Goal: Task Accomplishment & Management: Manage account settings

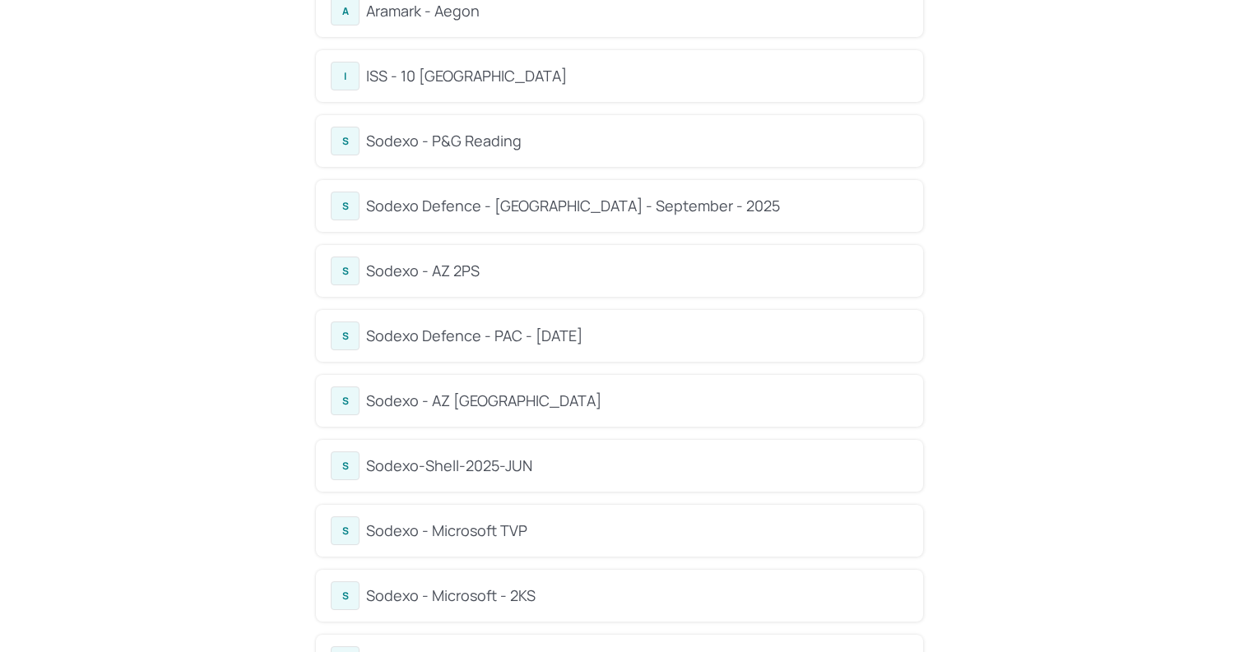
scroll to position [1607, 0]
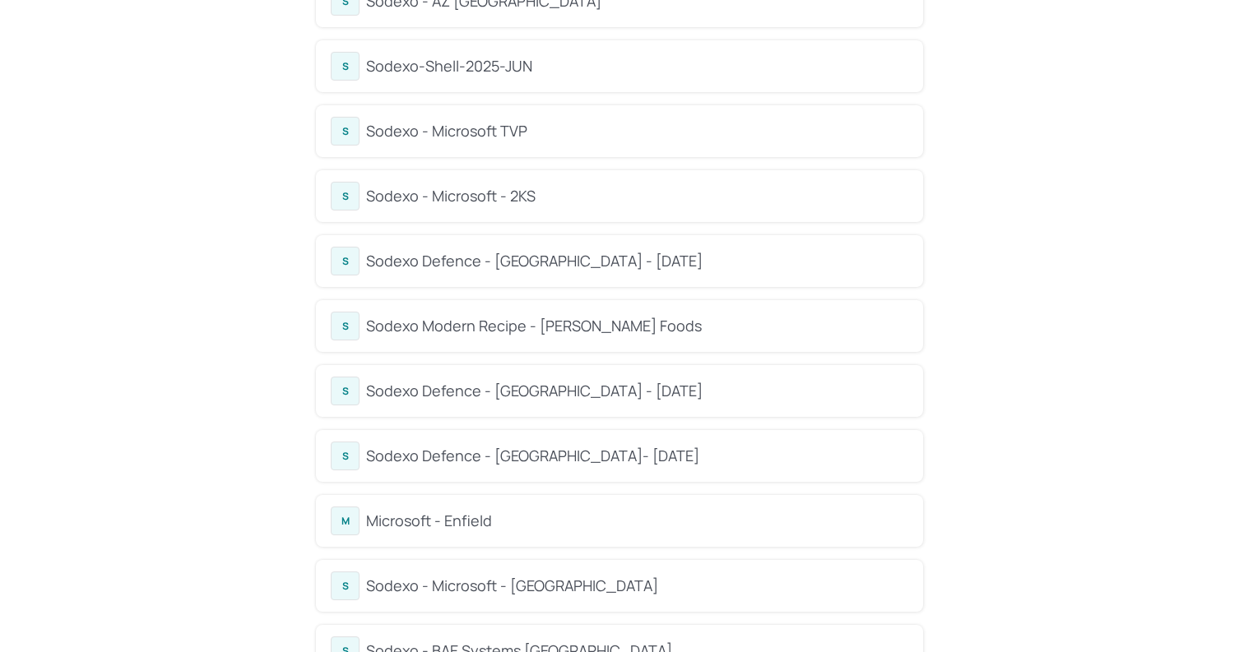
click at [521, 323] on div "Sodexo Modern Recipe - Kerry Foods" at bounding box center [637, 326] width 542 height 22
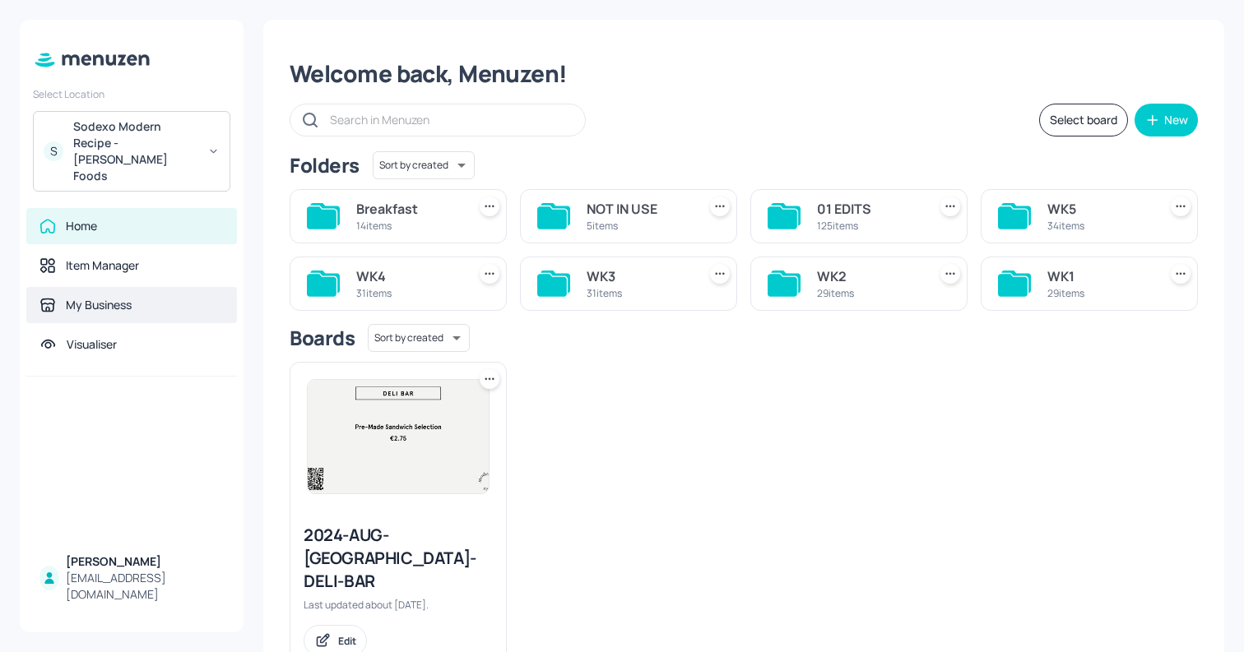
click at [159, 287] on div "My Business" at bounding box center [131, 305] width 211 height 36
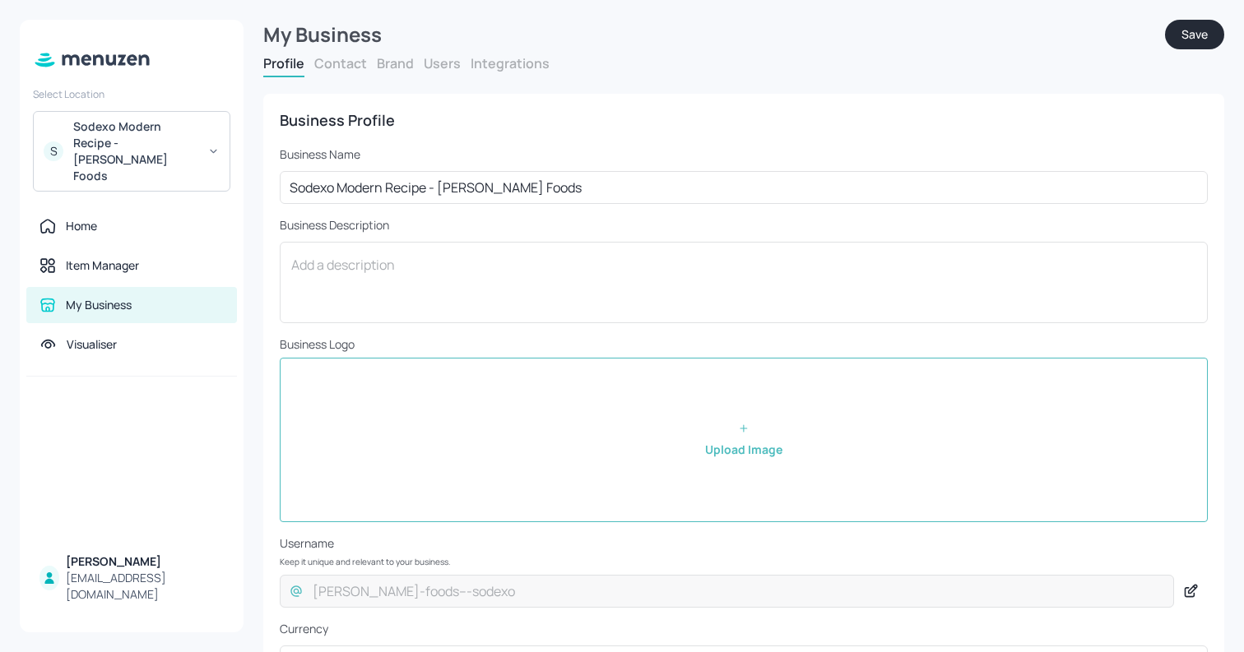
click at [446, 72] on div "Profile Contact Brand Users Integrations" at bounding box center [743, 65] width 961 height 23
click at [443, 66] on button "Users" at bounding box center [442, 63] width 37 height 18
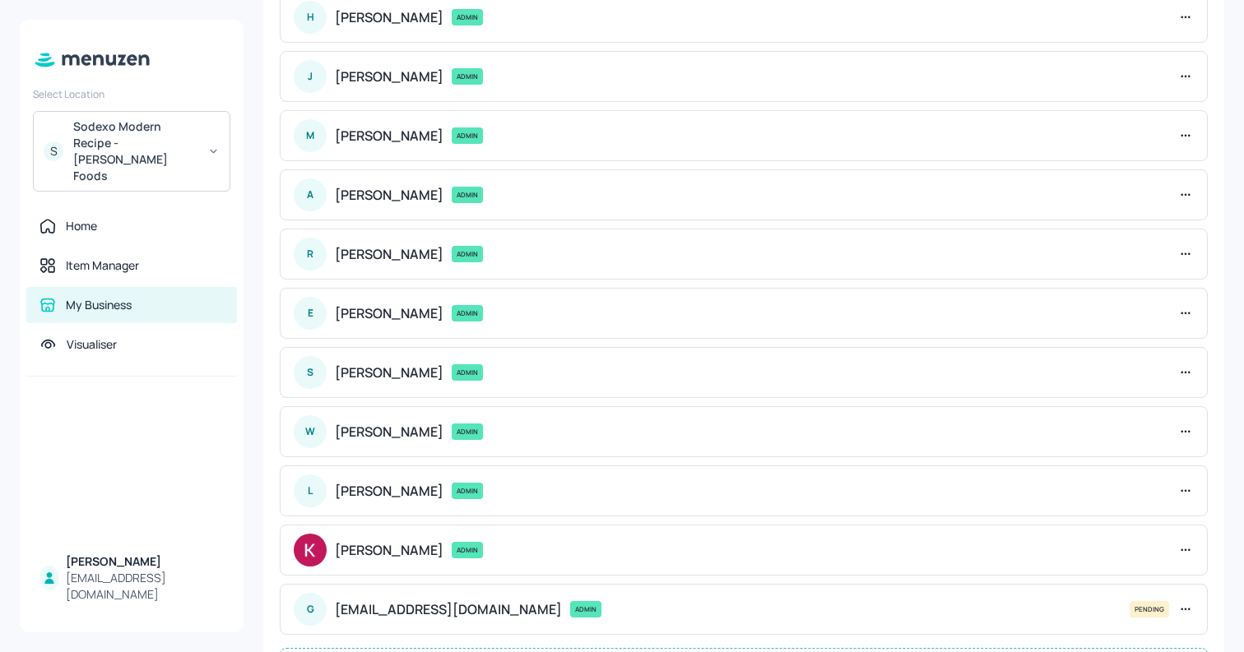
scroll to position [238, 0]
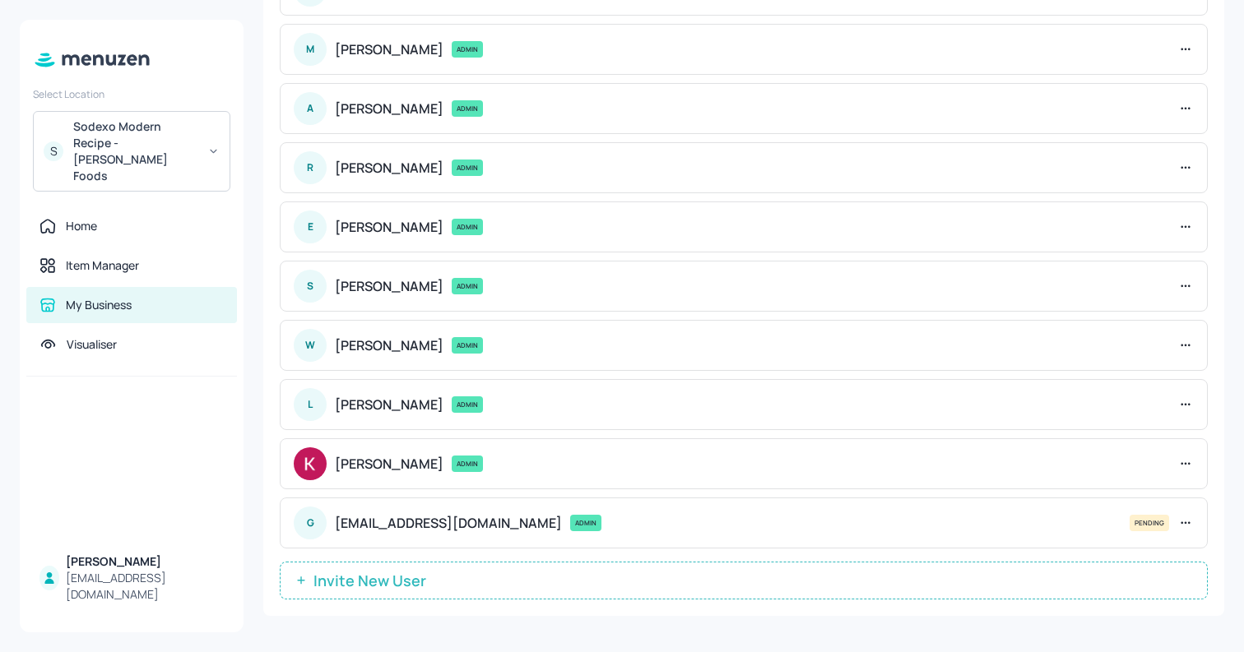
click at [1180, 525] on icon at bounding box center [1185, 523] width 16 height 16
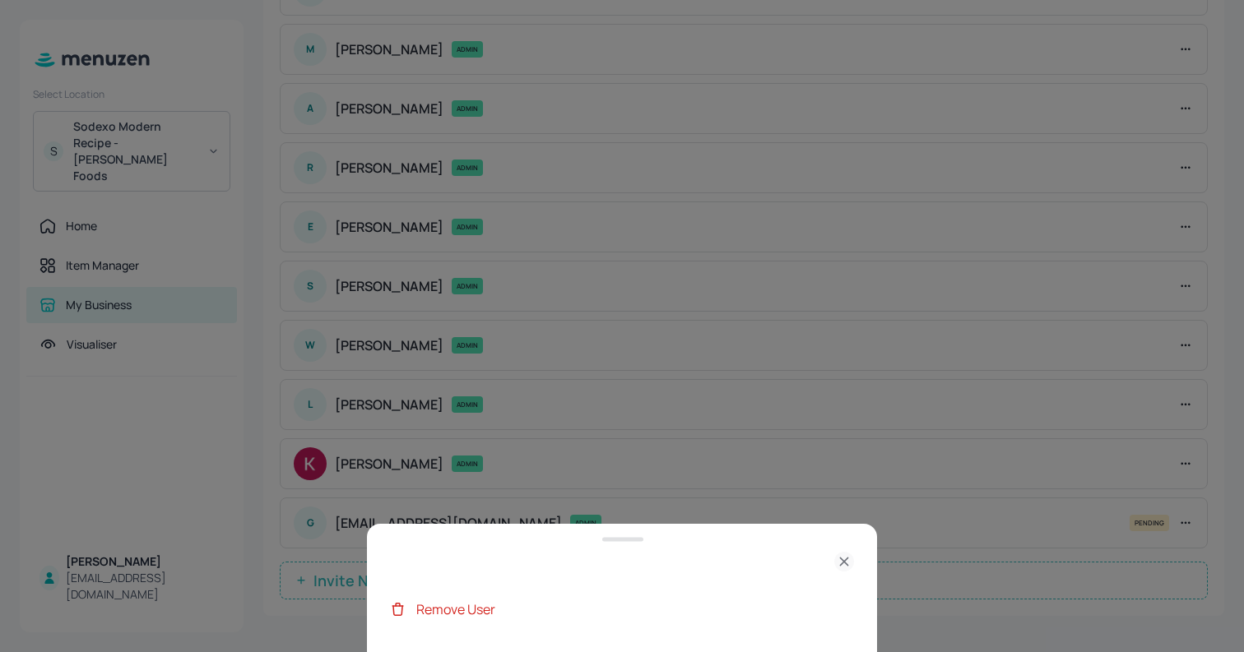
click at [511, 605] on div "Remove User" at bounding box center [635, 610] width 438 height 20
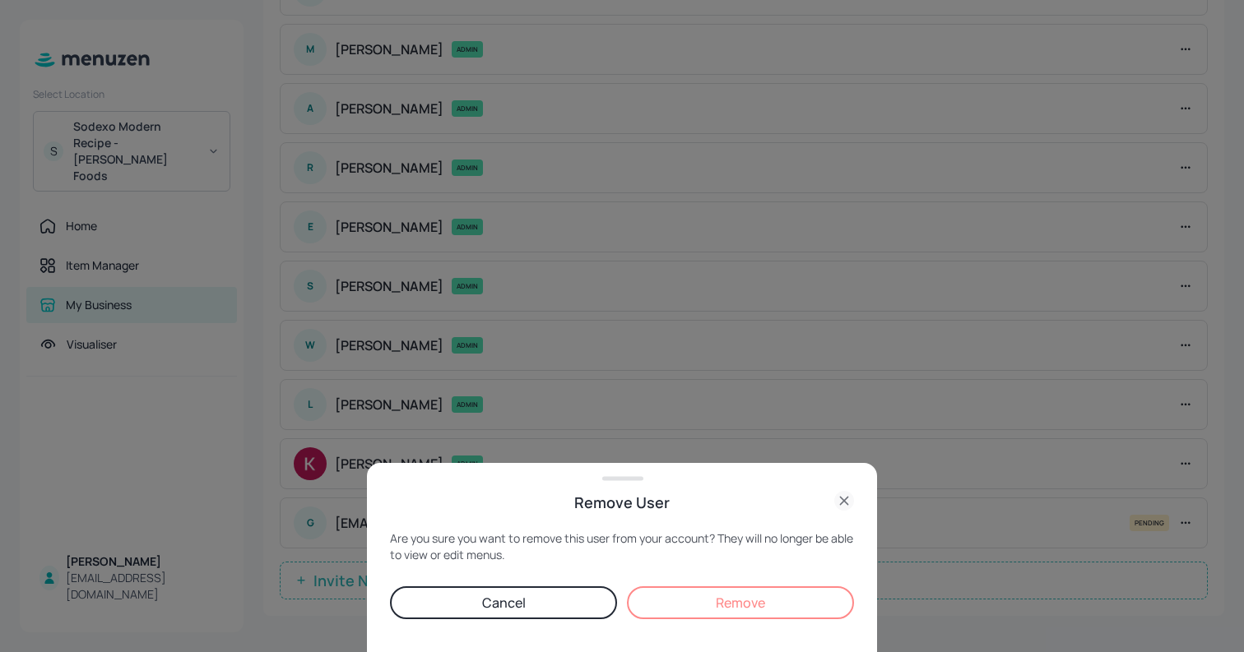
click at [777, 607] on button "Remove" at bounding box center [740, 603] width 227 height 33
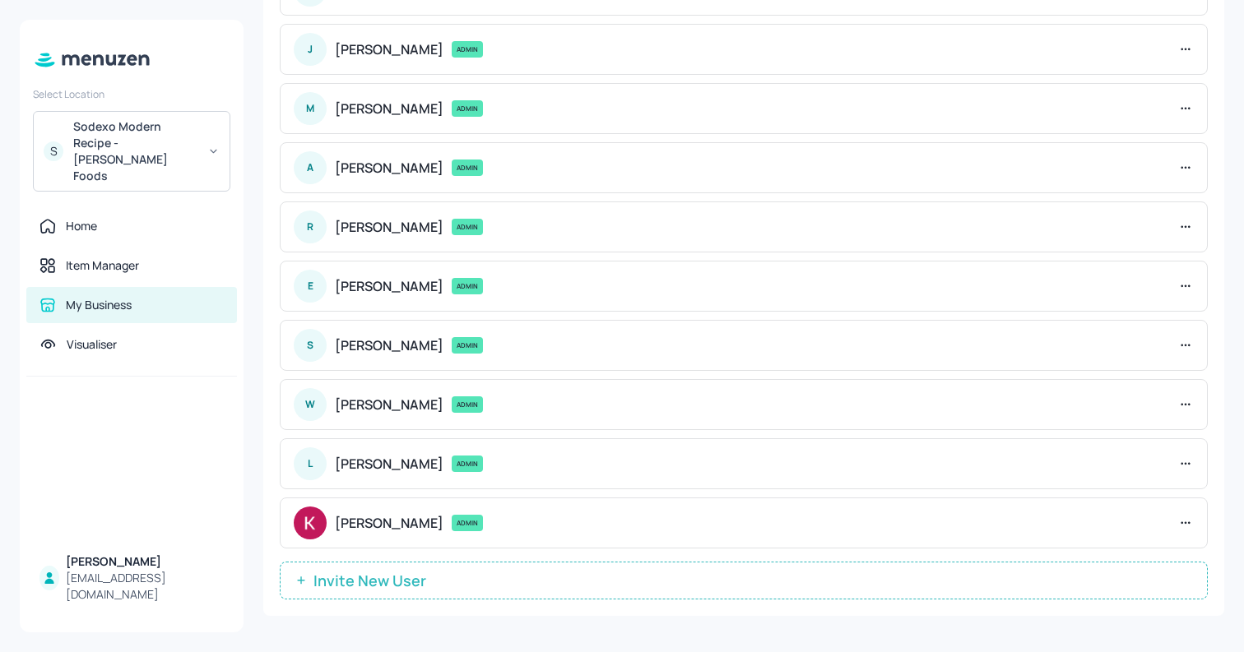
click at [907, 586] on button "Invite New User" at bounding box center [744, 581] width 928 height 38
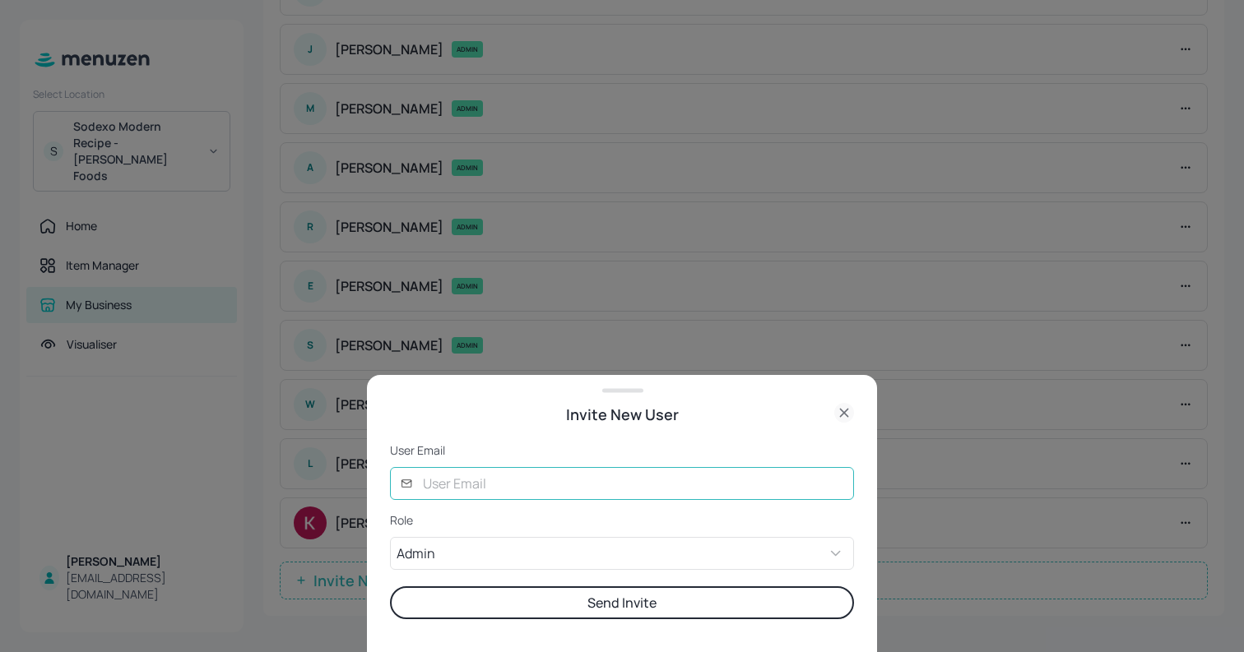
click at [549, 477] on input "text" at bounding box center [633, 483] width 441 height 33
type input "glory@digital-messaging.com"
click at [619, 601] on button "Send Invite" at bounding box center [622, 603] width 464 height 33
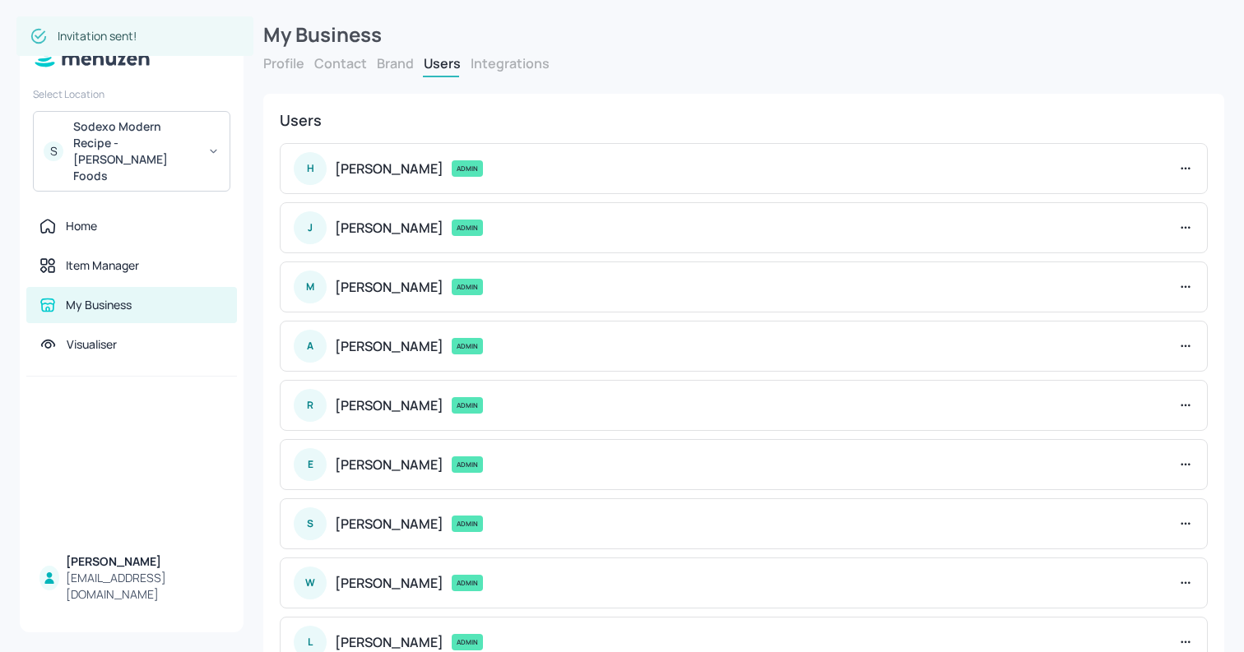
scroll to position [238, 0]
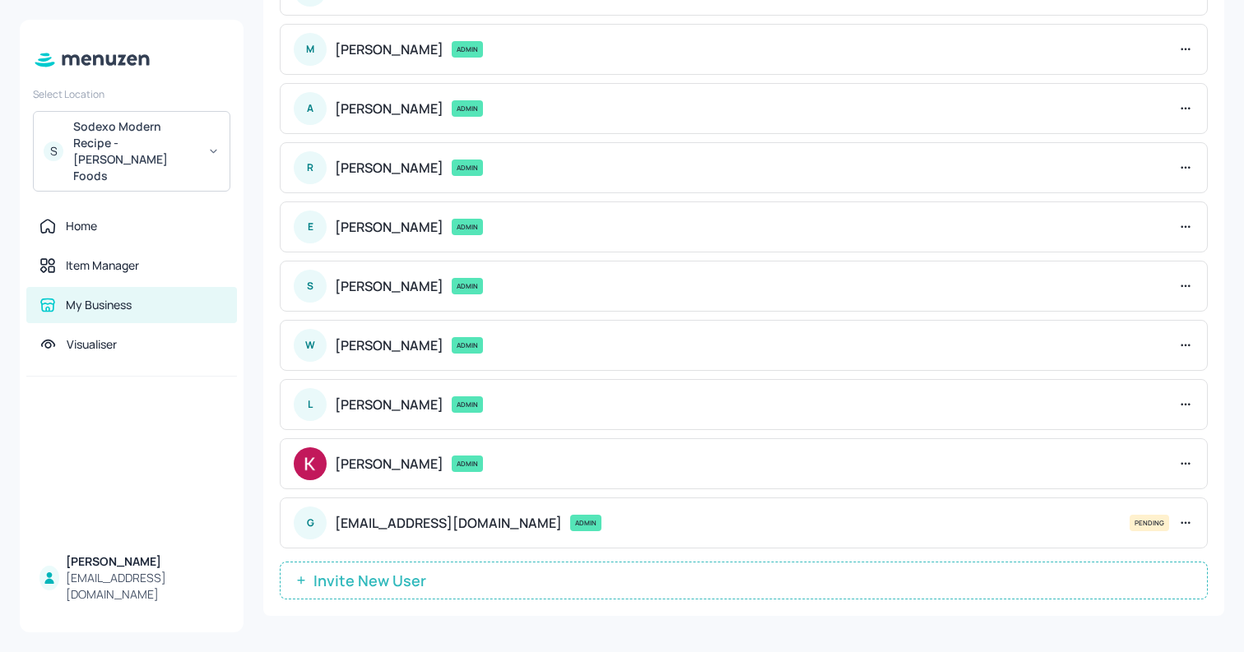
click at [157, 143] on div "Sodexo Modern Recipe - Kerry Foods" at bounding box center [135, 151] width 124 height 66
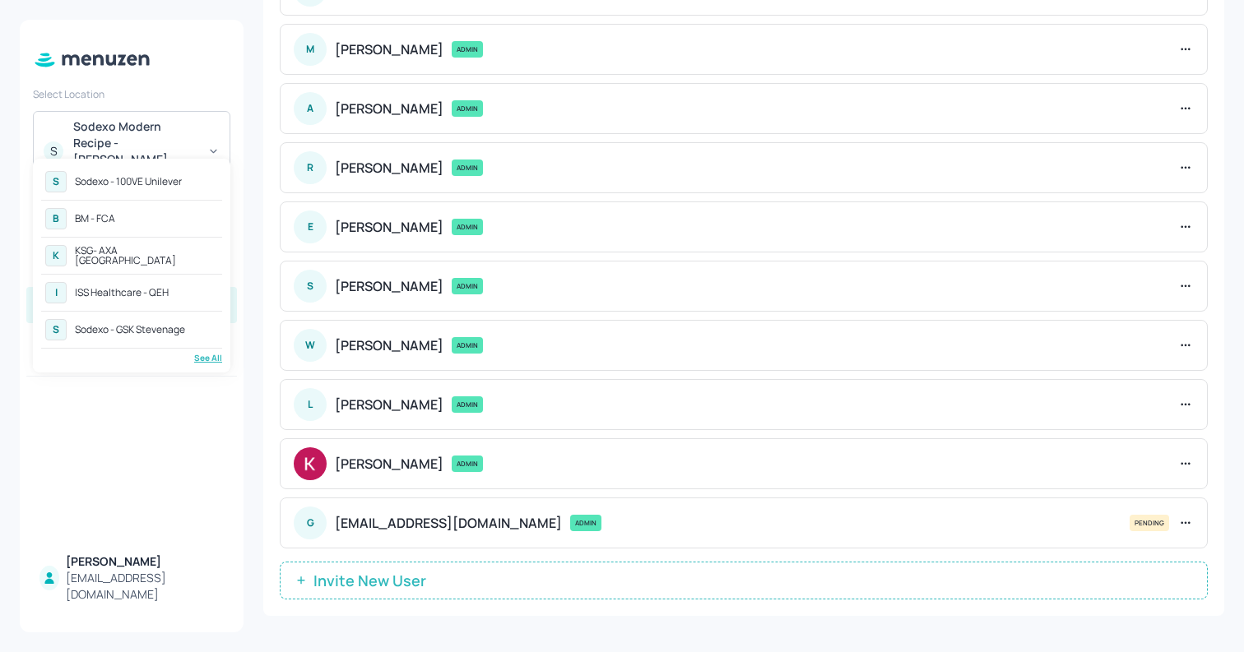
click at [200, 358] on div "See All" at bounding box center [131, 358] width 181 height 12
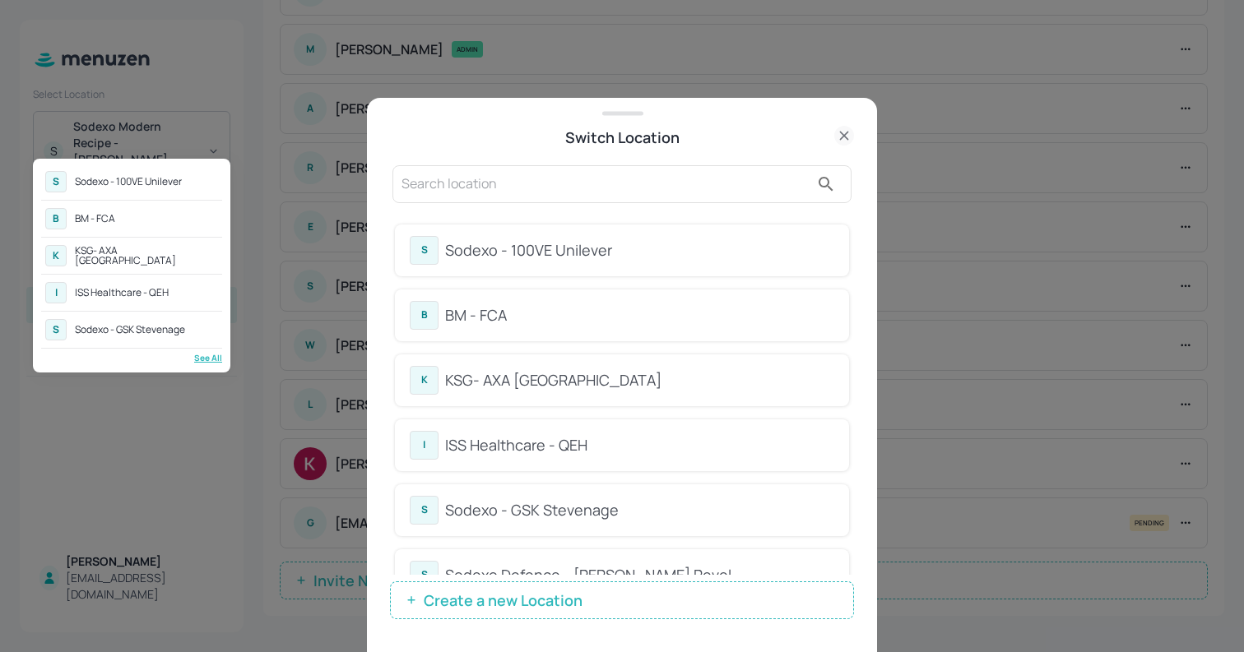
click at [577, 191] on div at bounding box center [622, 326] width 1244 height 652
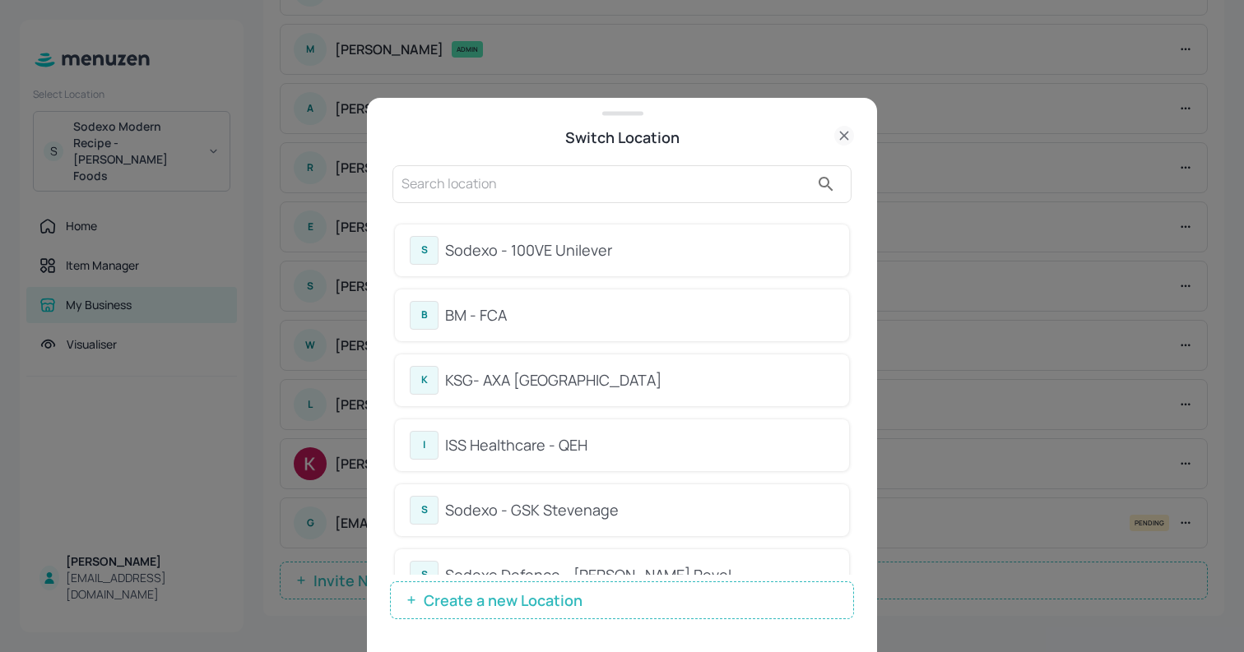
click at [588, 189] on input "text" at bounding box center [605, 184] width 408 height 26
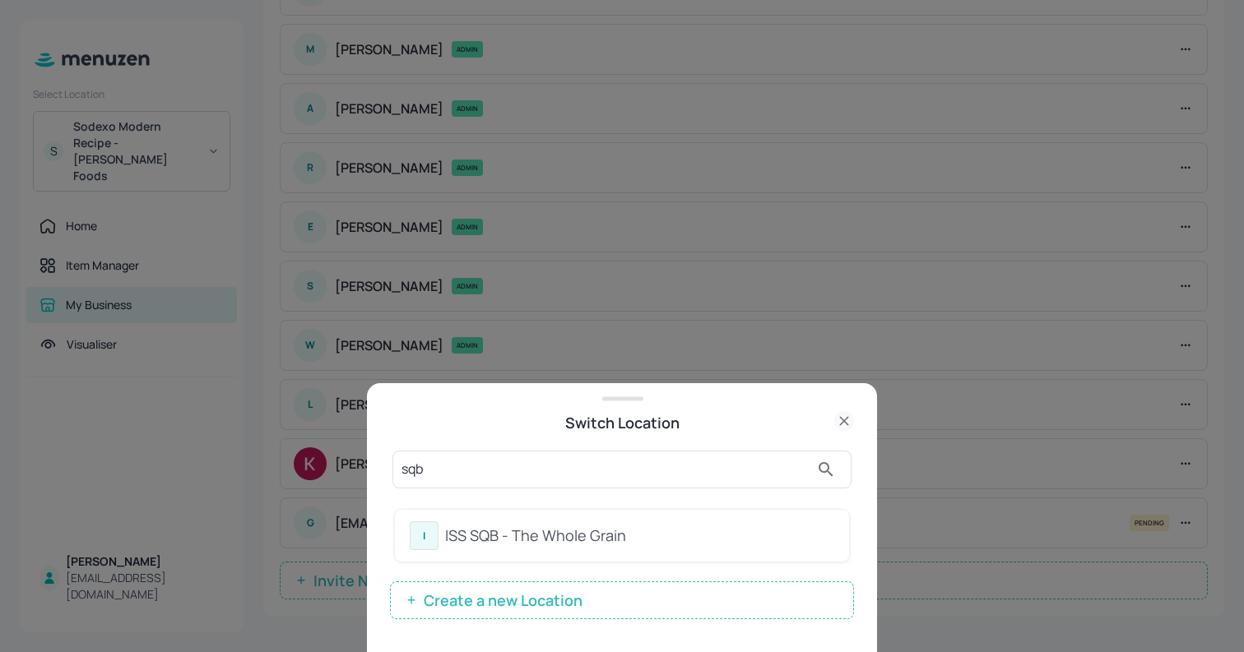
type input "sqb"
click at [655, 526] on div "ISS SQB - The Whole Grain" at bounding box center [639, 536] width 389 height 22
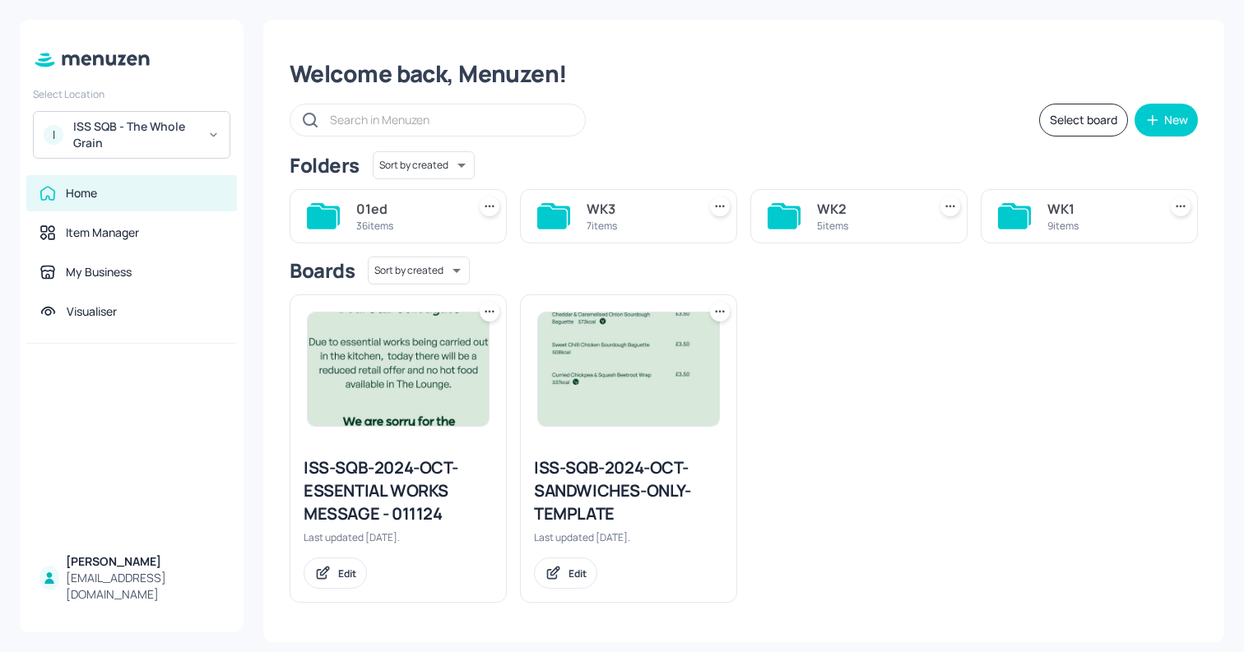
click at [656, 205] on div "WK3" at bounding box center [639, 209] width 104 height 20
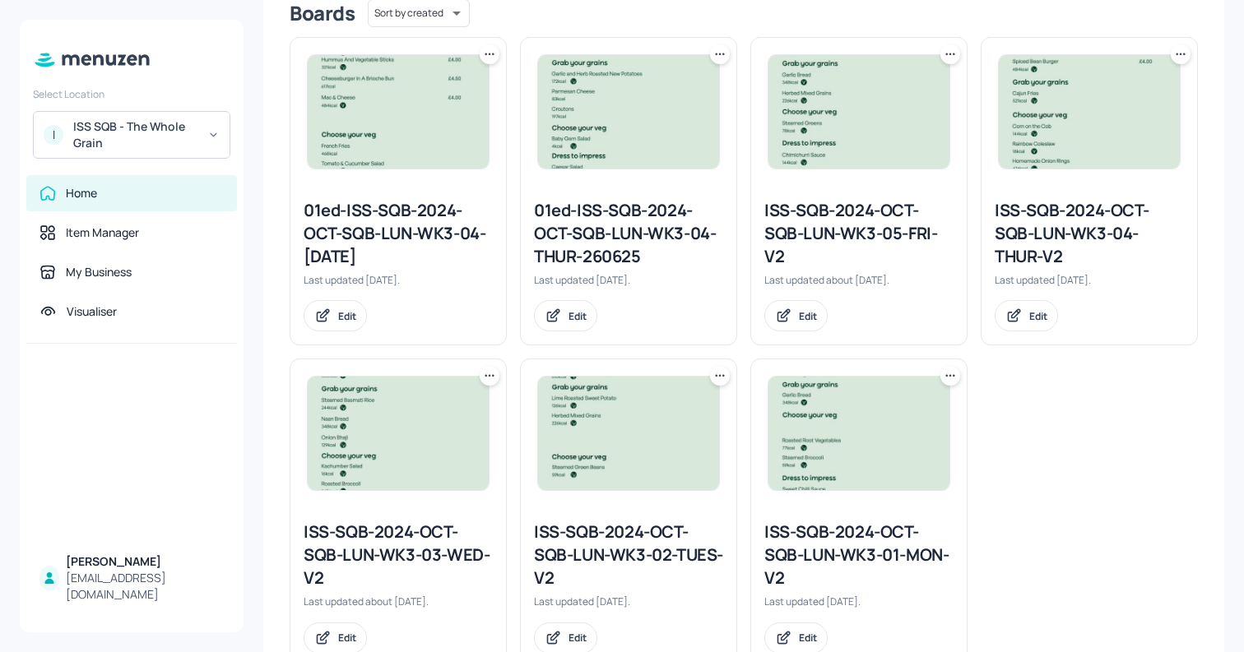
scroll to position [485, 0]
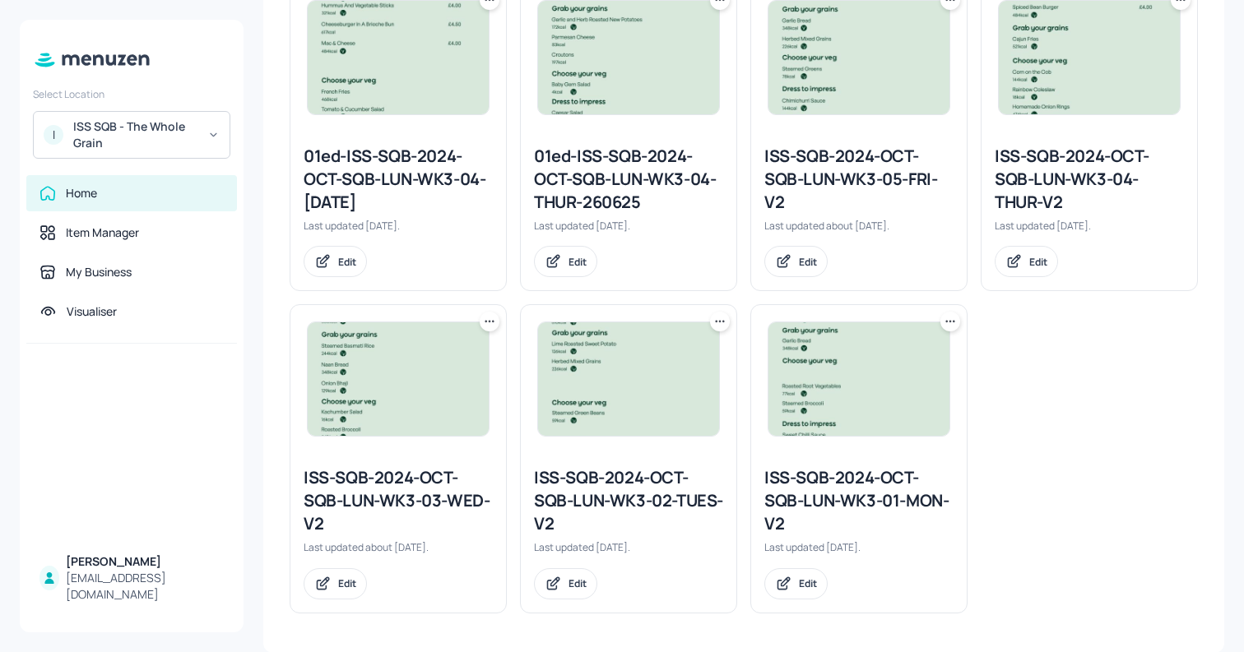
click at [721, 324] on icon at bounding box center [720, 321] width 16 height 16
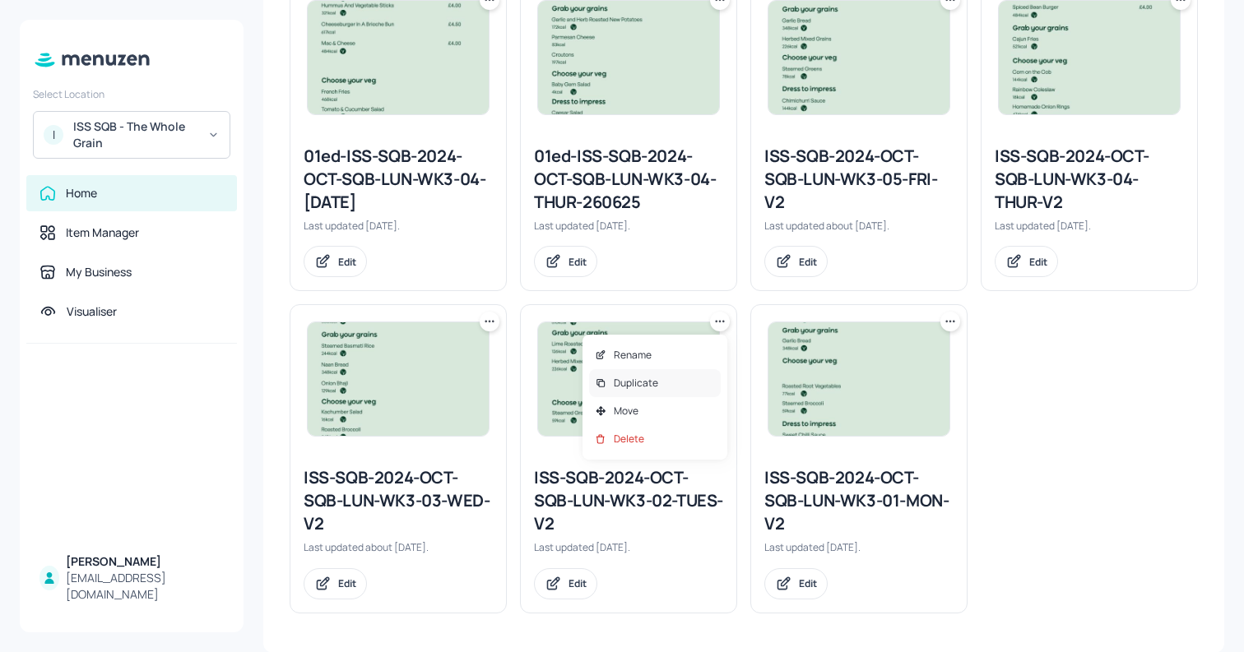
click at [708, 380] on div "Duplicate" at bounding box center [655, 383] width 132 height 28
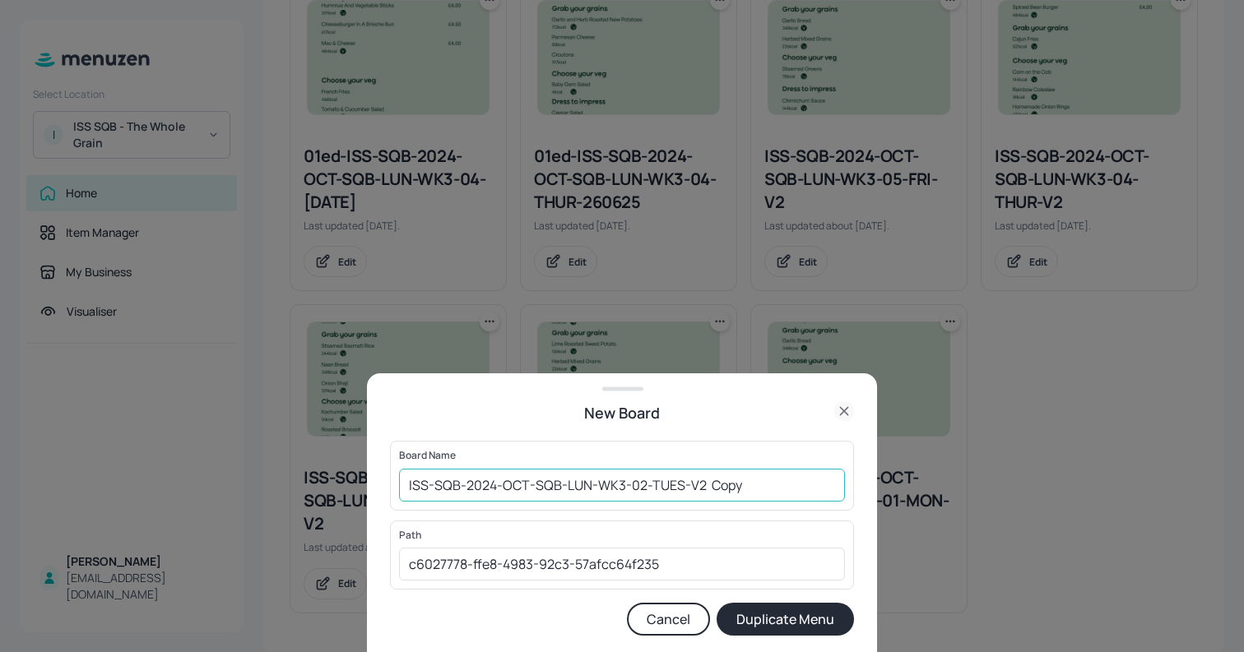
click at [401, 484] on input "ISS-SQB-2024-OCT-SQB-LUN-WK3-02-TUES-V2 Copy" at bounding box center [622, 485] width 446 height 33
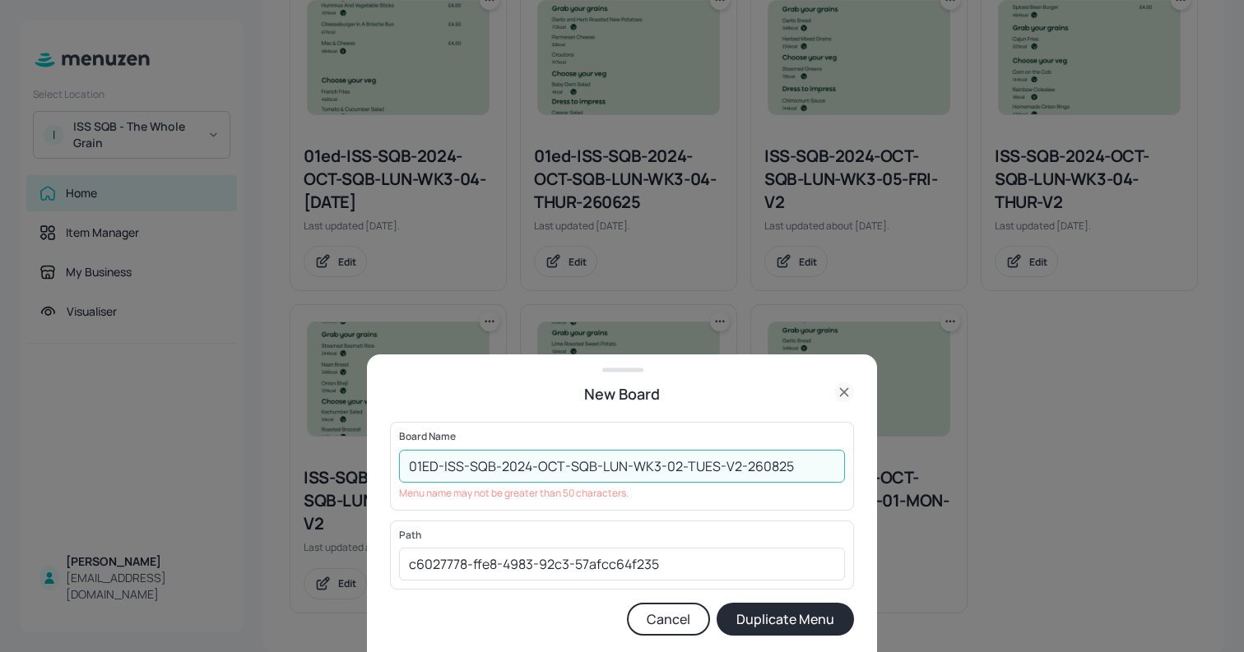
click at [733, 464] on input "01ED-ISS-SQB-2024-OCT-SQB-LUN-WK3-02-TUES-V2-260825" at bounding box center [622, 466] width 446 height 33
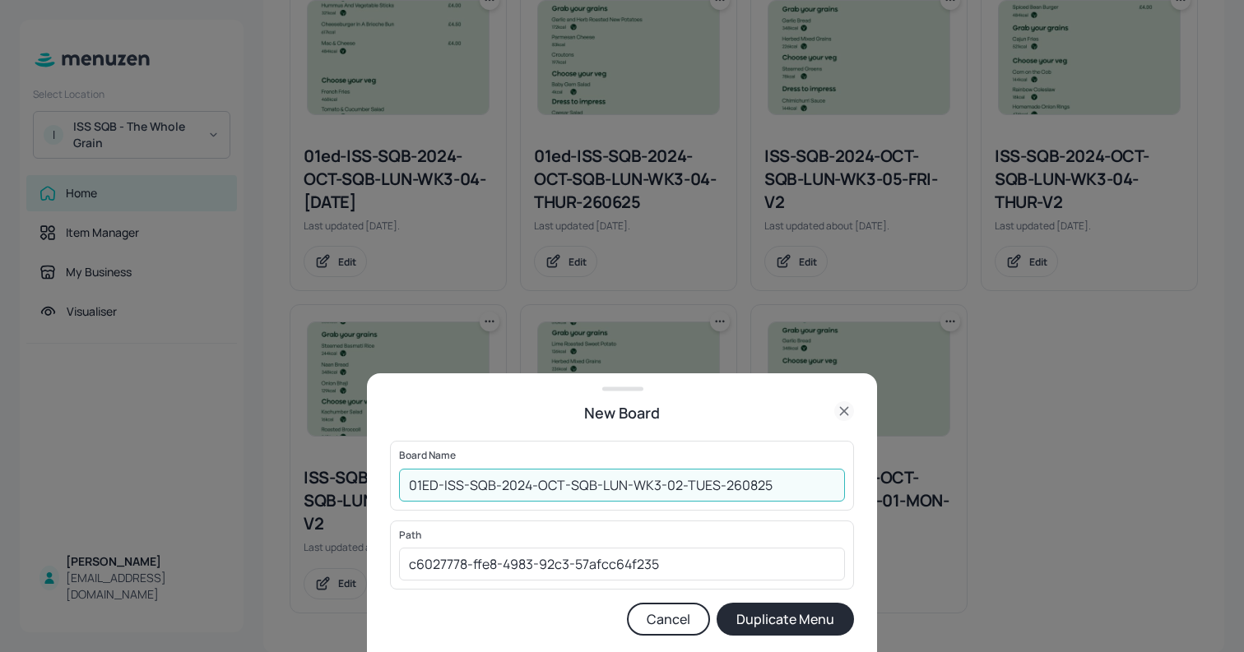
type input "01ED-ISS-SQB-2024-OCT-SQB-LUN-WK3-02-TUES-260825"
click at [801, 615] on button "Duplicate Menu" at bounding box center [785, 619] width 137 height 33
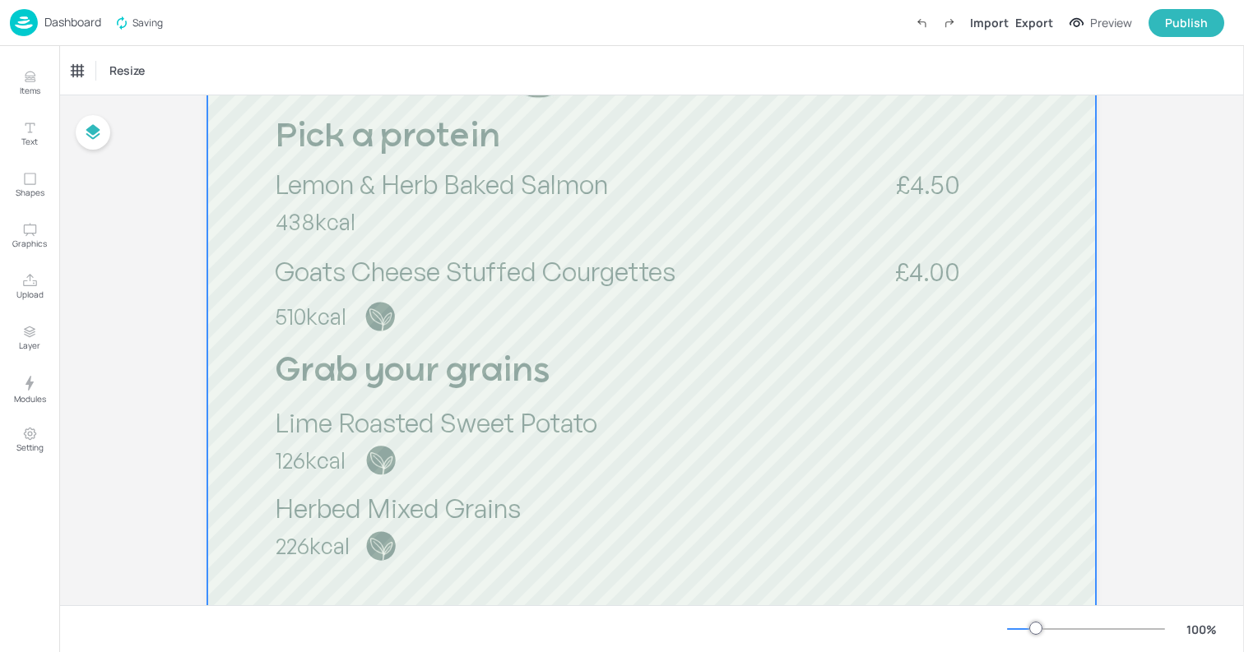
scroll to position [360, 0]
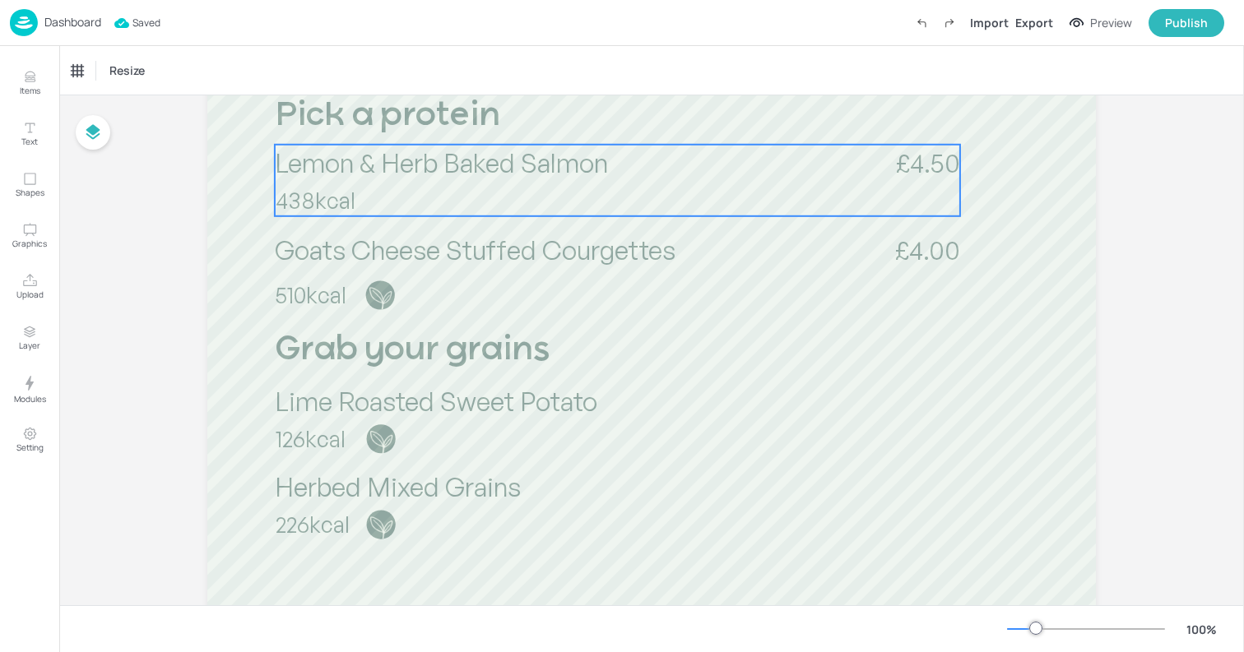
click at [647, 178] on p "Lemon & Herb Baked Salmon" at bounding box center [561, 163] width 573 height 36
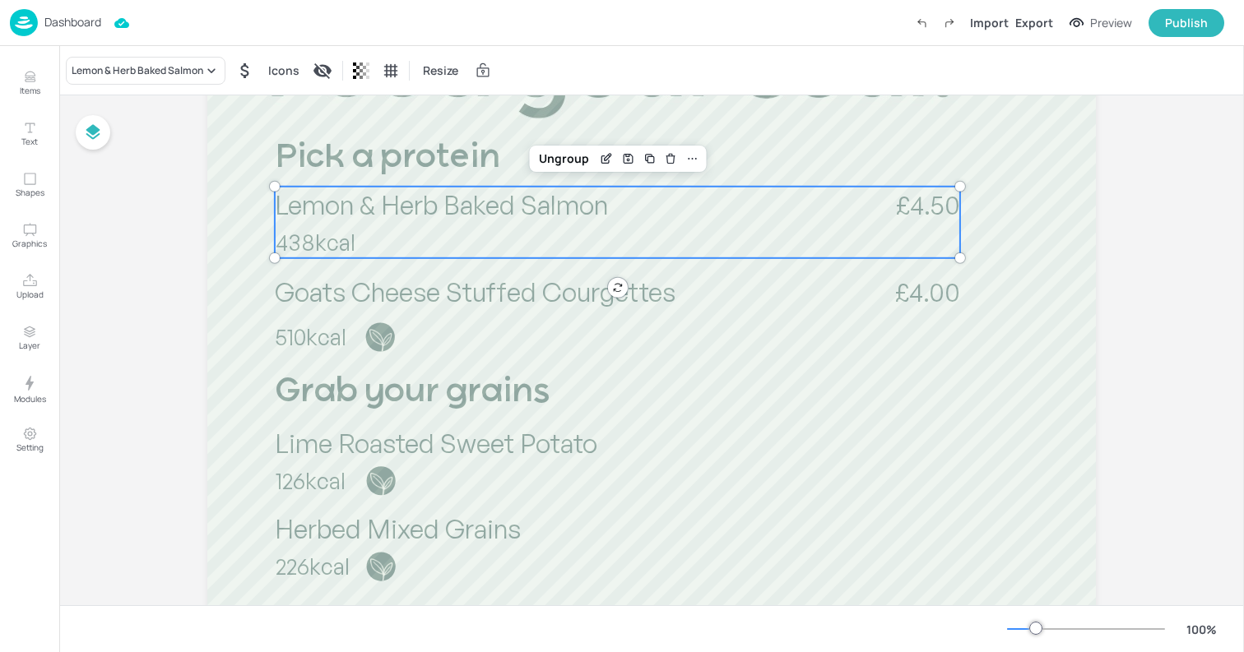
scroll to position [316, 0]
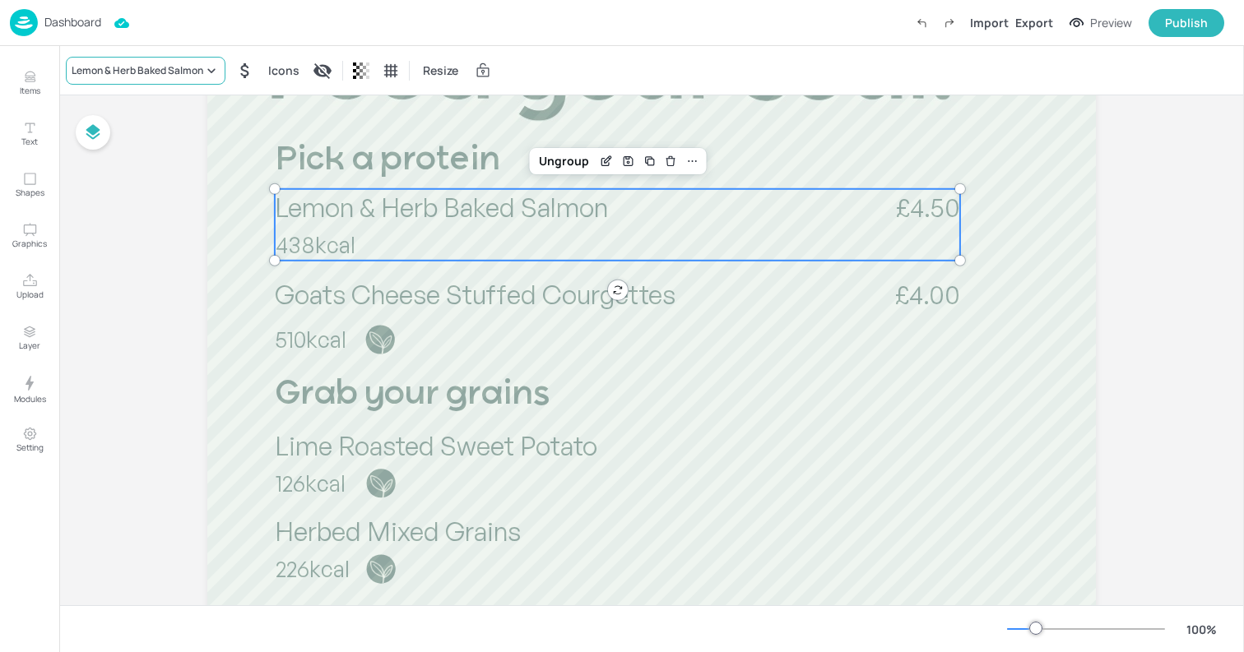
click at [194, 68] on div "Lemon & Herb Baked Salmon" at bounding box center [138, 70] width 132 height 15
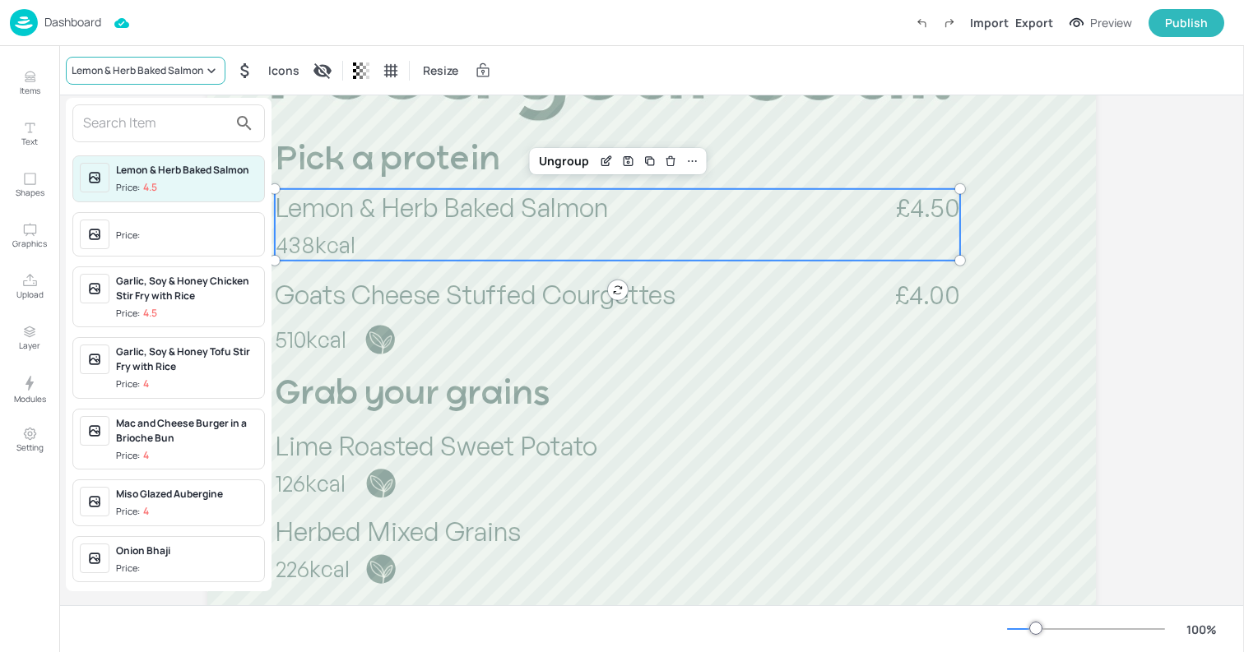
click at [194, 68] on div at bounding box center [622, 326] width 1244 height 652
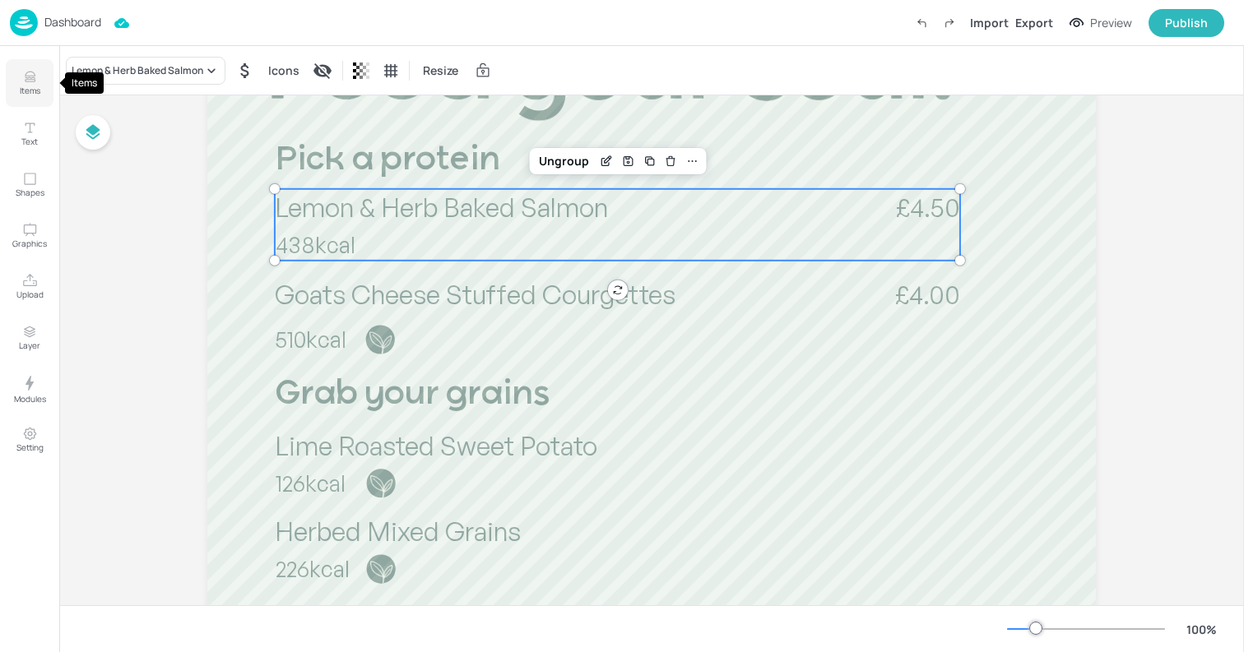
click at [30, 72] on icon "Items" at bounding box center [30, 74] width 10 height 4
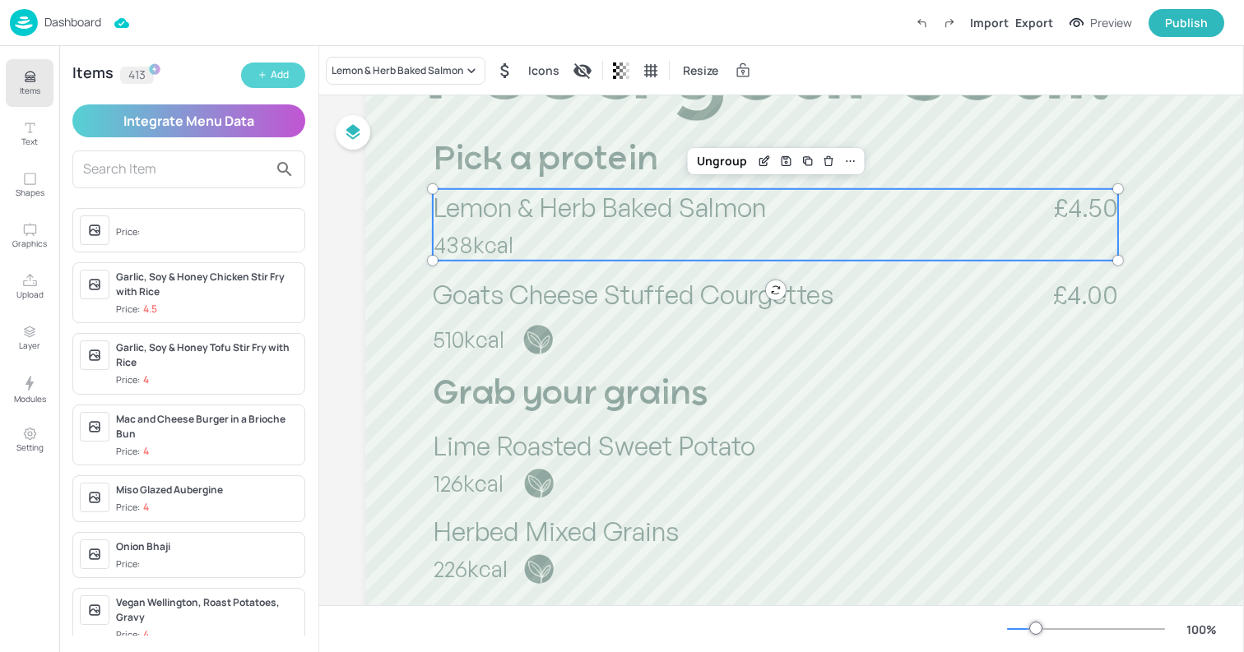
click at [262, 64] on button "Add" at bounding box center [273, 76] width 64 height 26
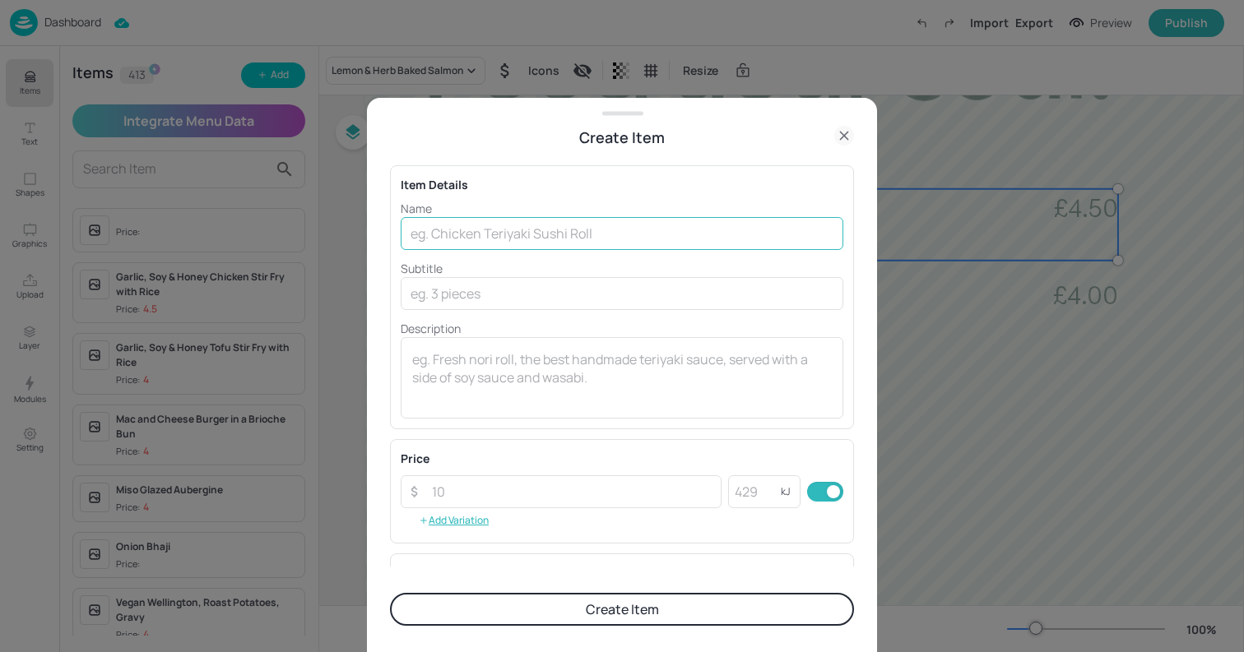
click at [500, 236] on input "text" at bounding box center [622, 233] width 443 height 33
type input "Lemon & Herb Chicken Thigh"
click at [689, 606] on button "Create Item" at bounding box center [622, 609] width 464 height 33
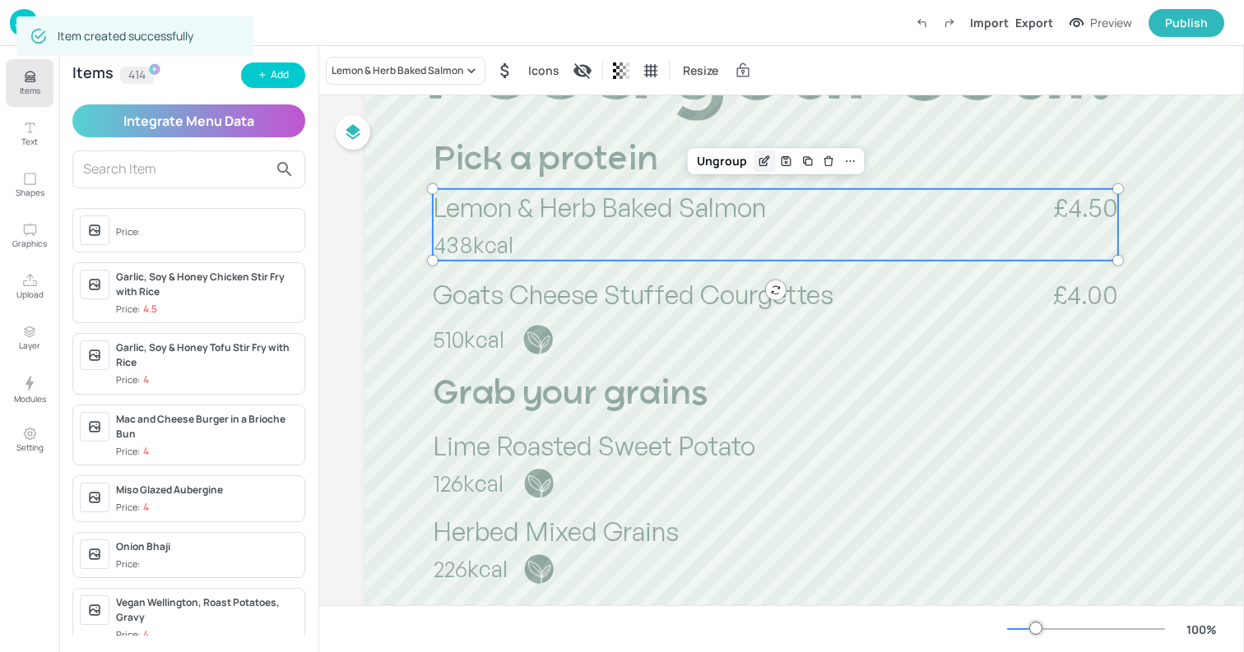
click at [760, 155] on icon "Edit Item" at bounding box center [765, 161] width 14 height 13
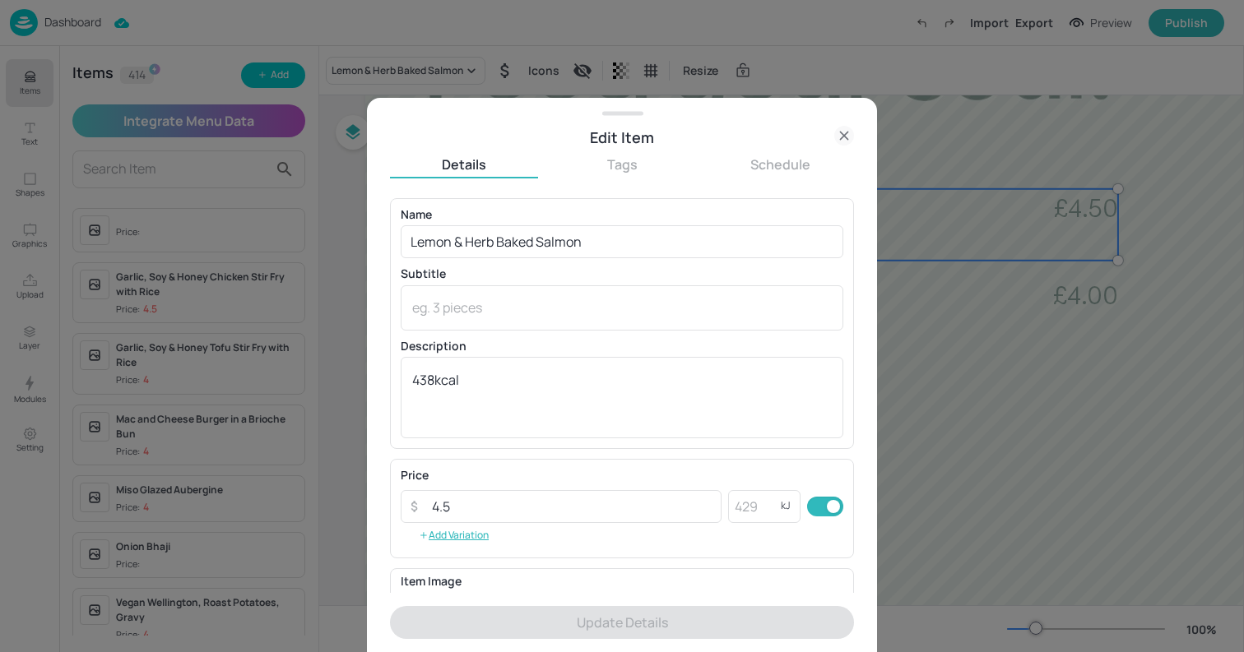
click at [847, 135] on icon at bounding box center [844, 136] width 20 height 20
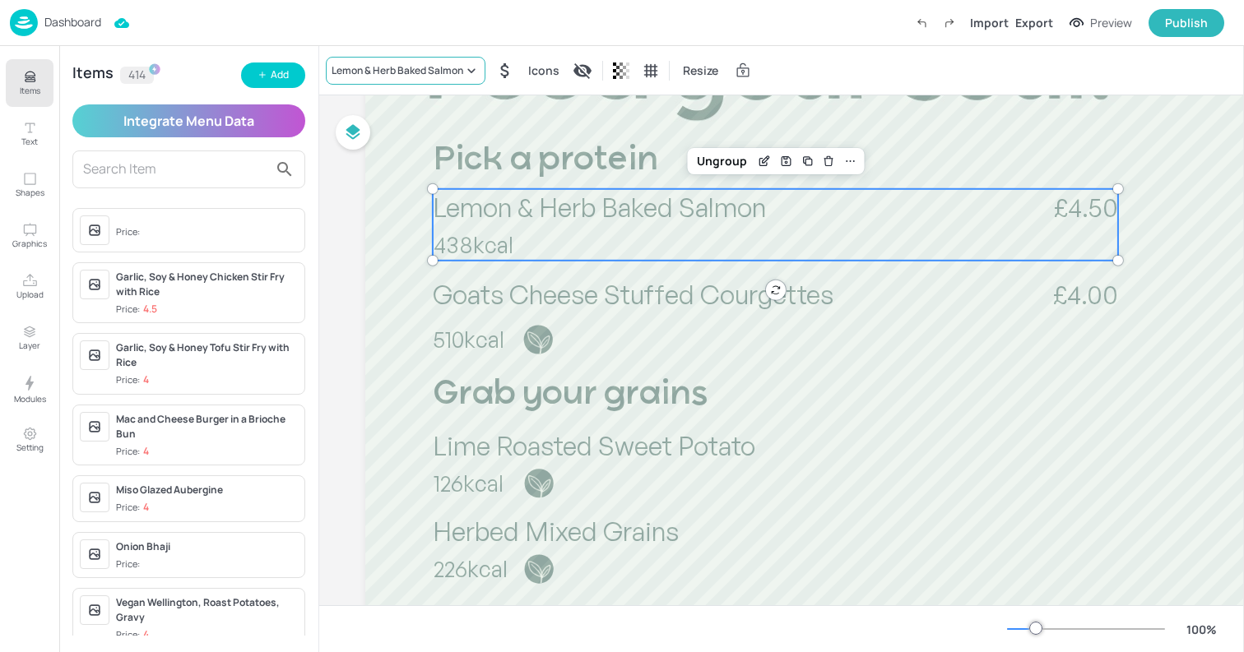
click at [407, 72] on div "Lemon & Herb Baked Salmon" at bounding box center [398, 70] width 132 height 15
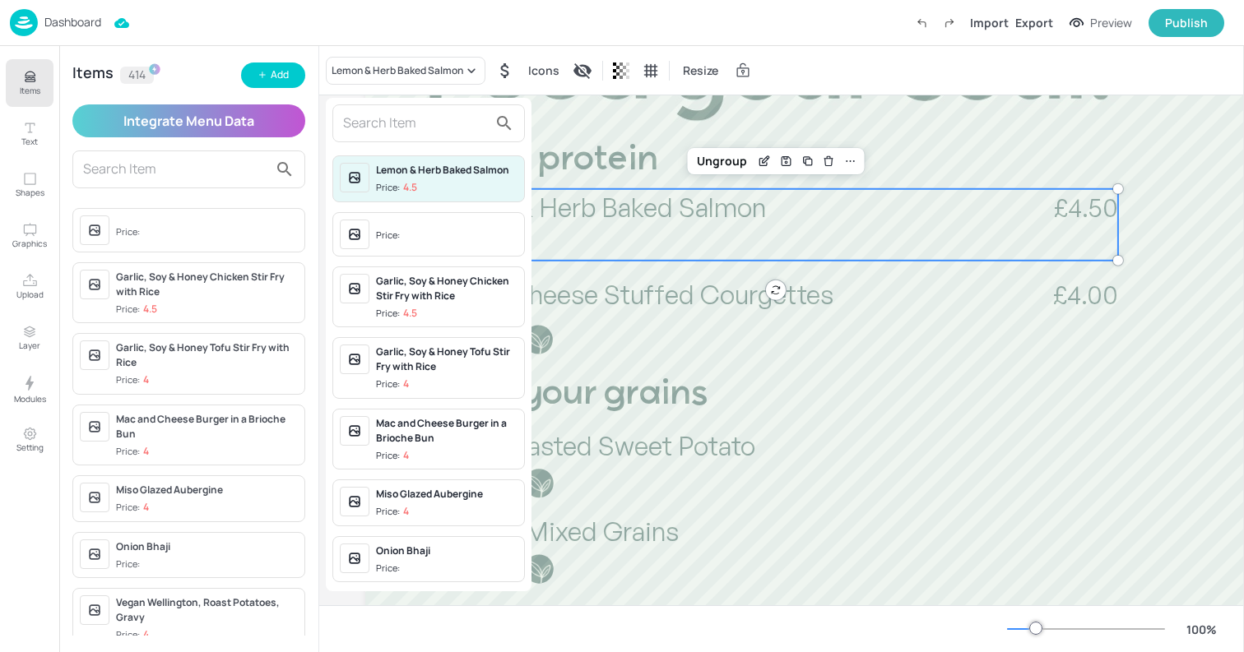
click at [383, 117] on input "text" at bounding box center [415, 123] width 145 height 26
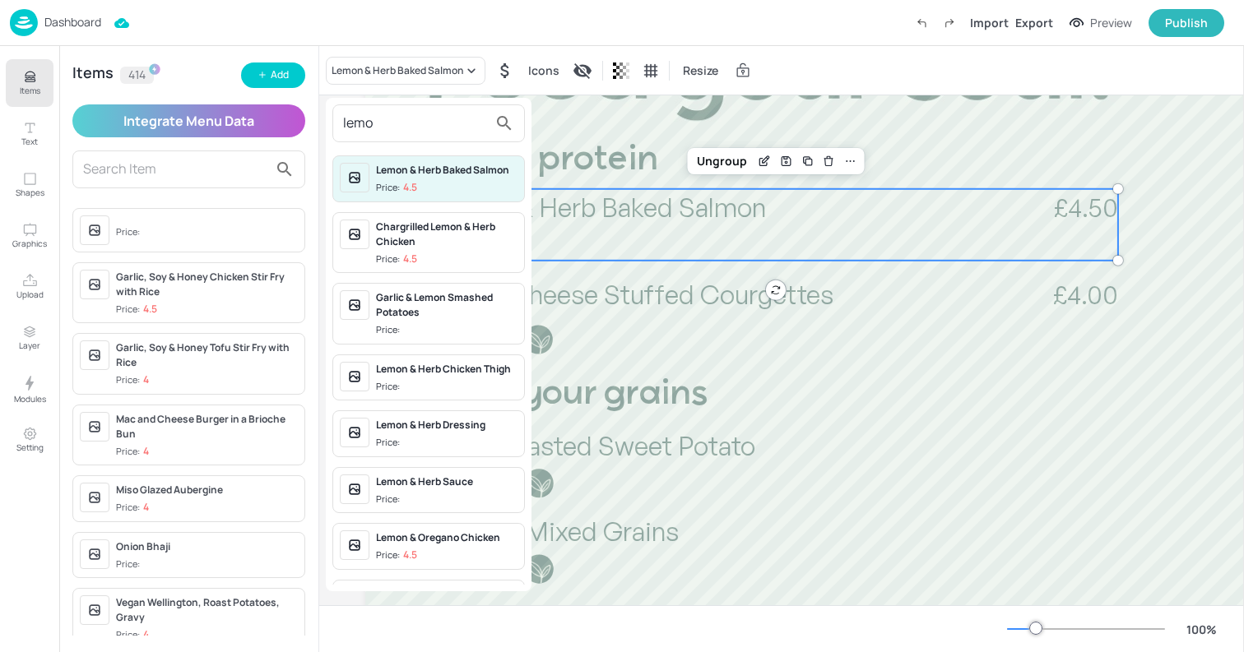
type input "lemo"
click at [458, 370] on div "Lemon & Herb Chicken Thigh" at bounding box center [447, 369] width 142 height 15
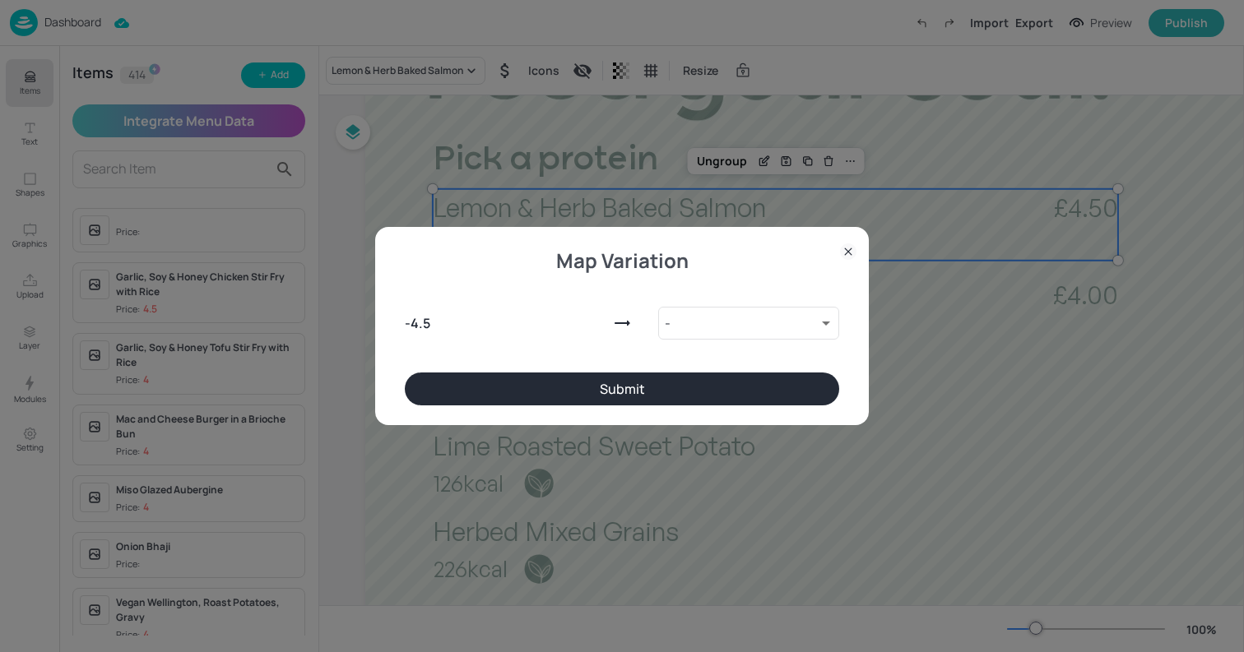
click at [649, 383] on button "Submit" at bounding box center [622, 389] width 434 height 33
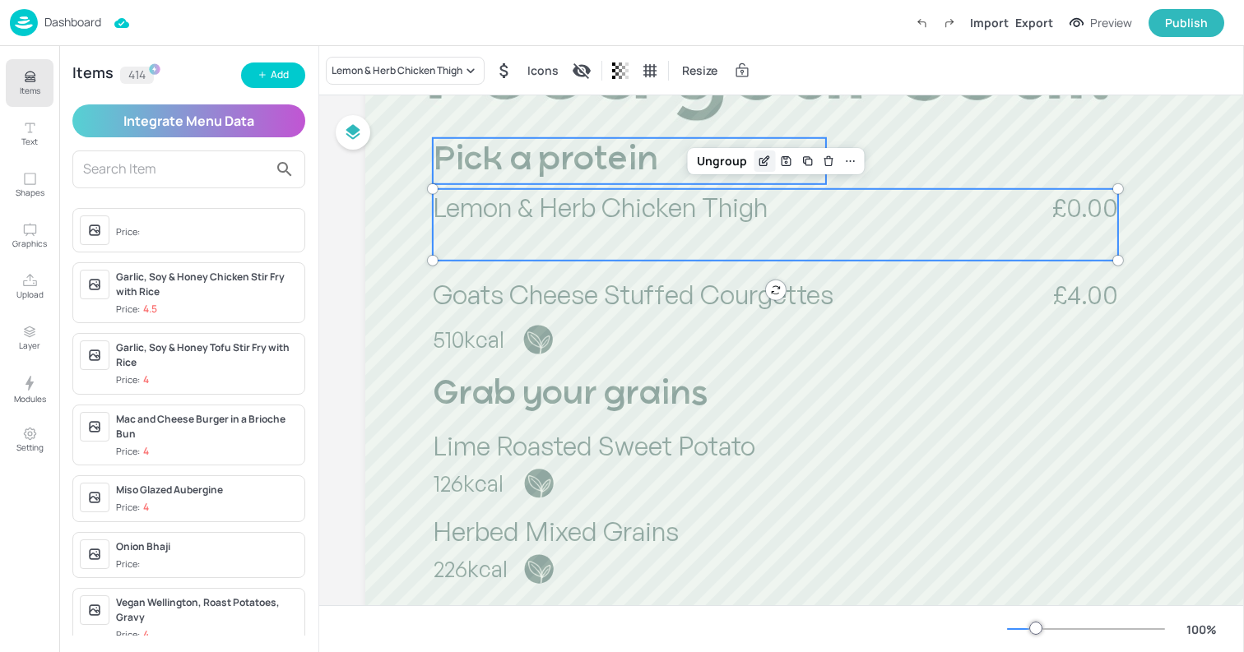
click at [760, 161] on icon "Edit Item" at bounding box center [765, 161] width 14 height 13
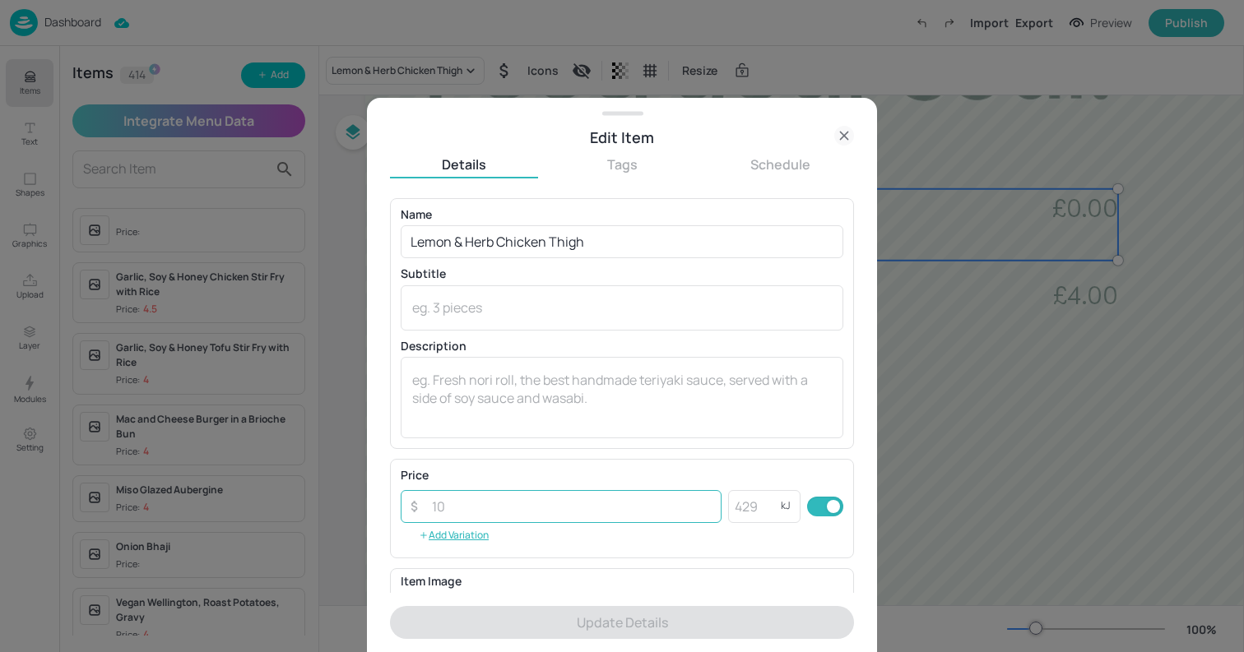
click at [573, 505] on input "number" at bounding box center [571, 506] width 299 height 33
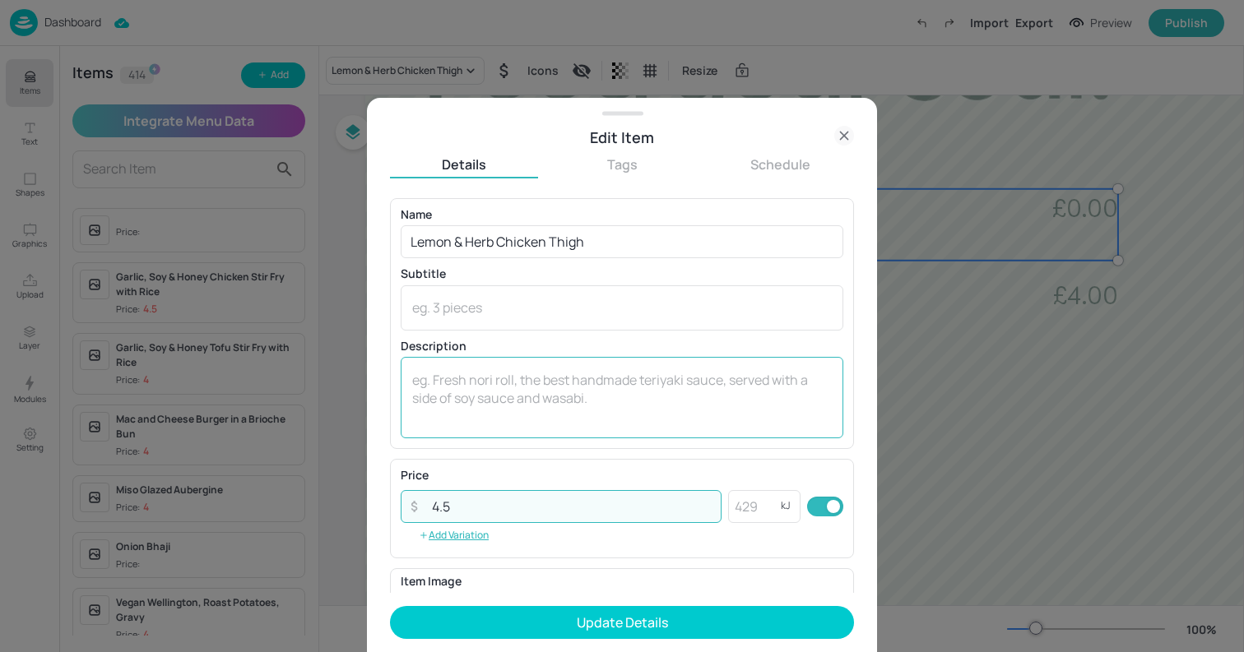
type input "4.5"
click at [563, 385] on textarea at bounding box center [622, 398] width 420 height 54
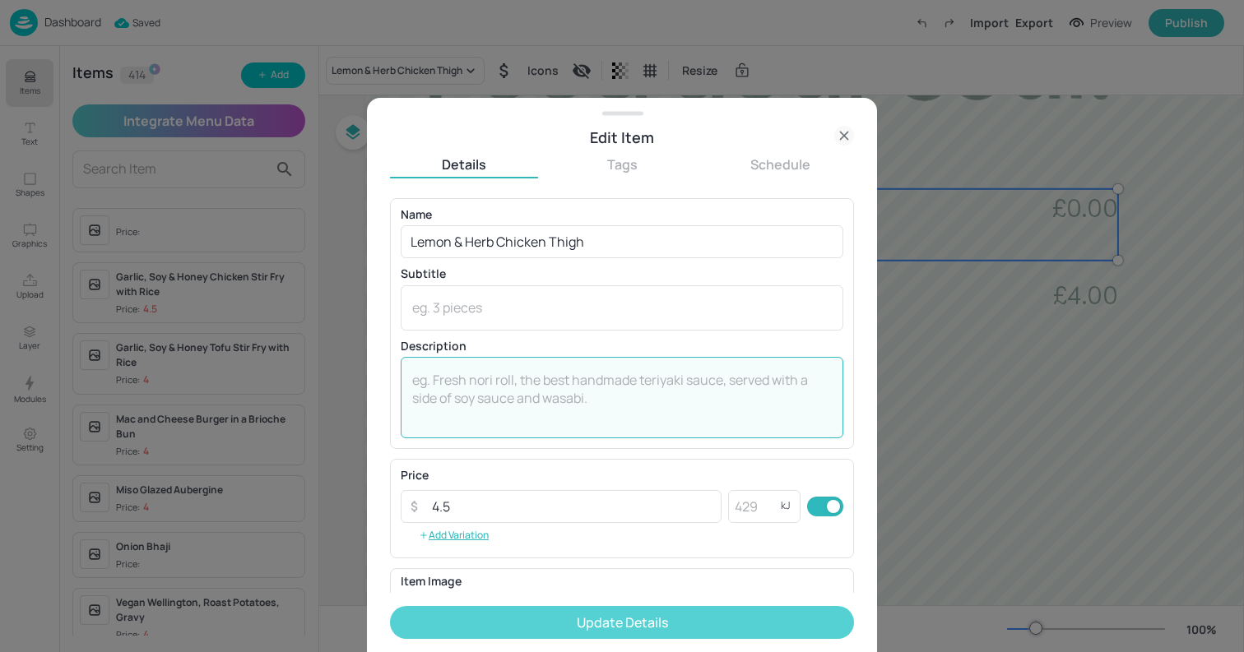
click at [680, 622] on button "Update Details" at bounding box center [622, 622] width 464 height 33
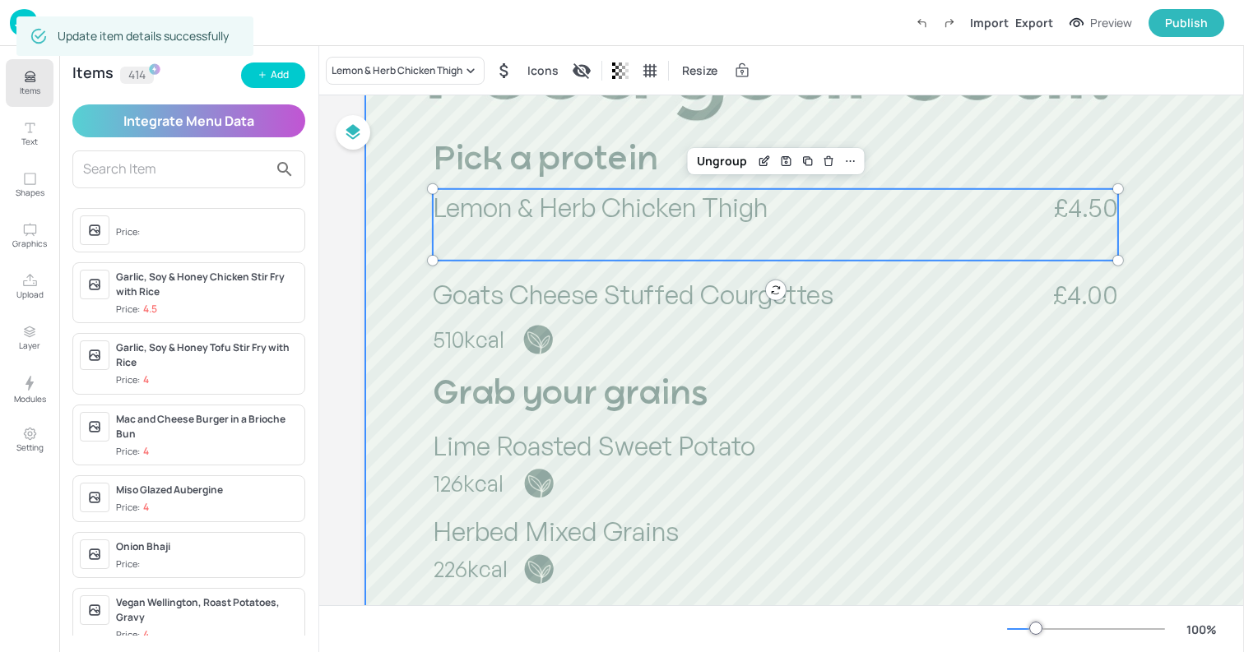
click at [365, 240] on div at bounding box center [809, 622] width 889 height 1580
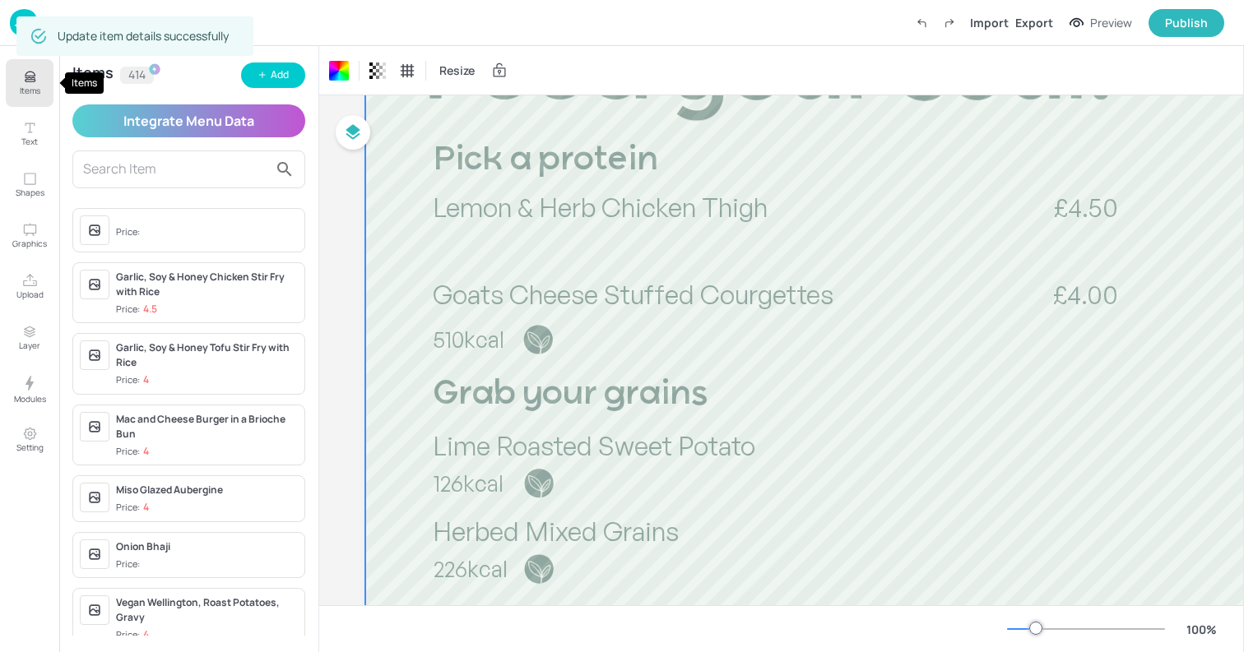
click at [39, 74] on button "Items" at bounding box center [30, 83] width 48 height 48
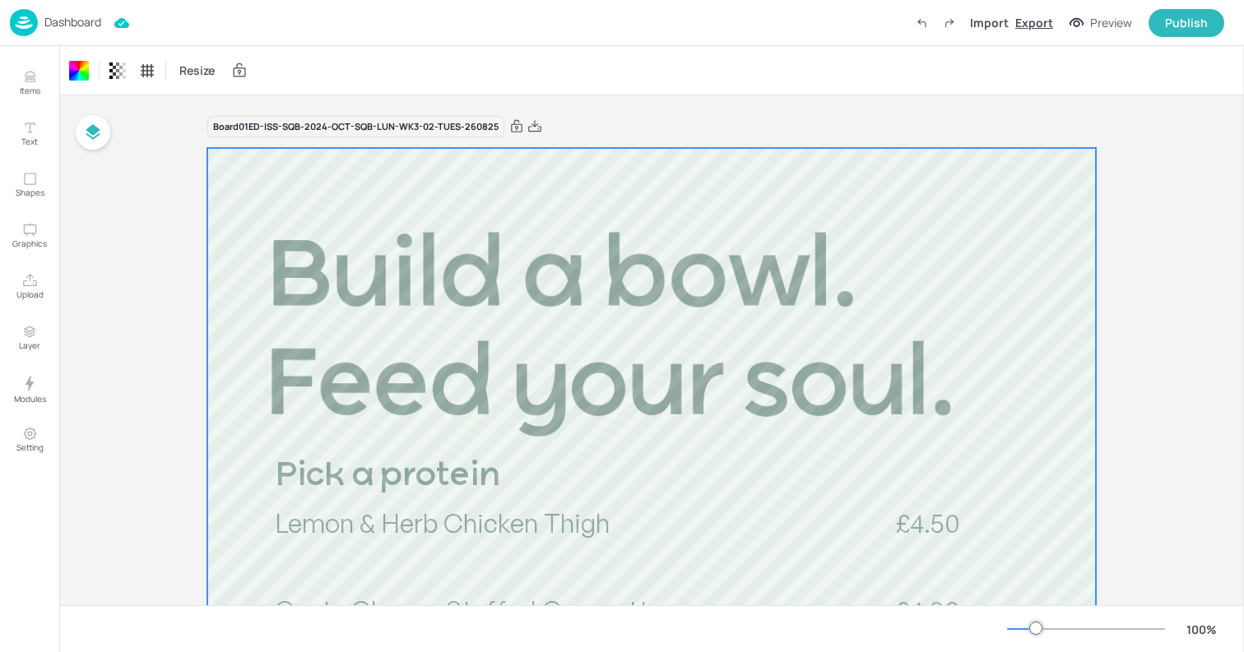
click at [1045, 25] on div "Export" at bounding box center [1034, 22] width 38 height 17
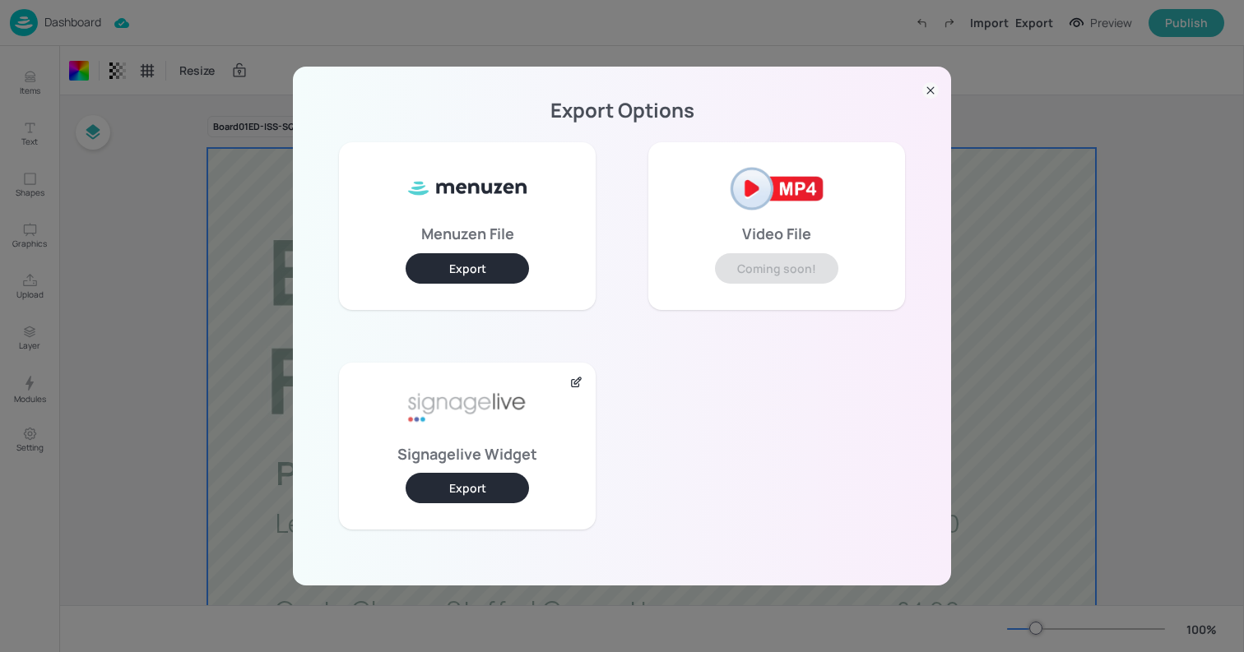
click at [483, 488] on button "Export" at bounding box center [467, 488] width 123 height 30
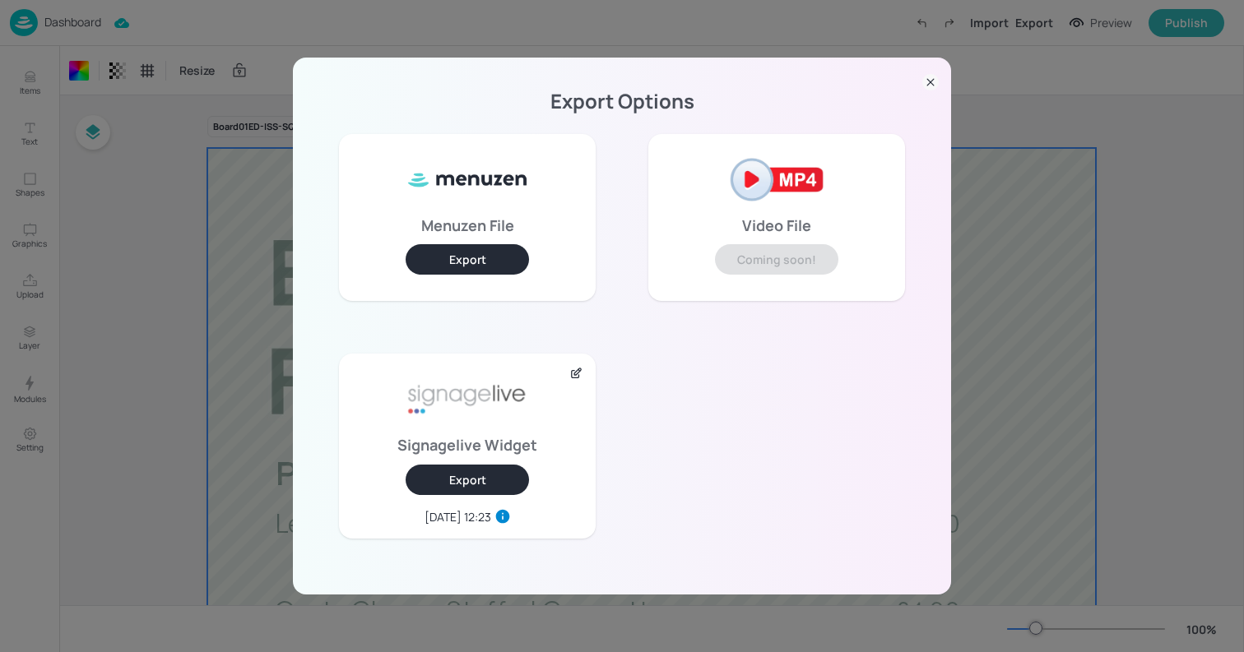
click at [923, 77] on icon at bounding box center [930, 82] width 16 height 16
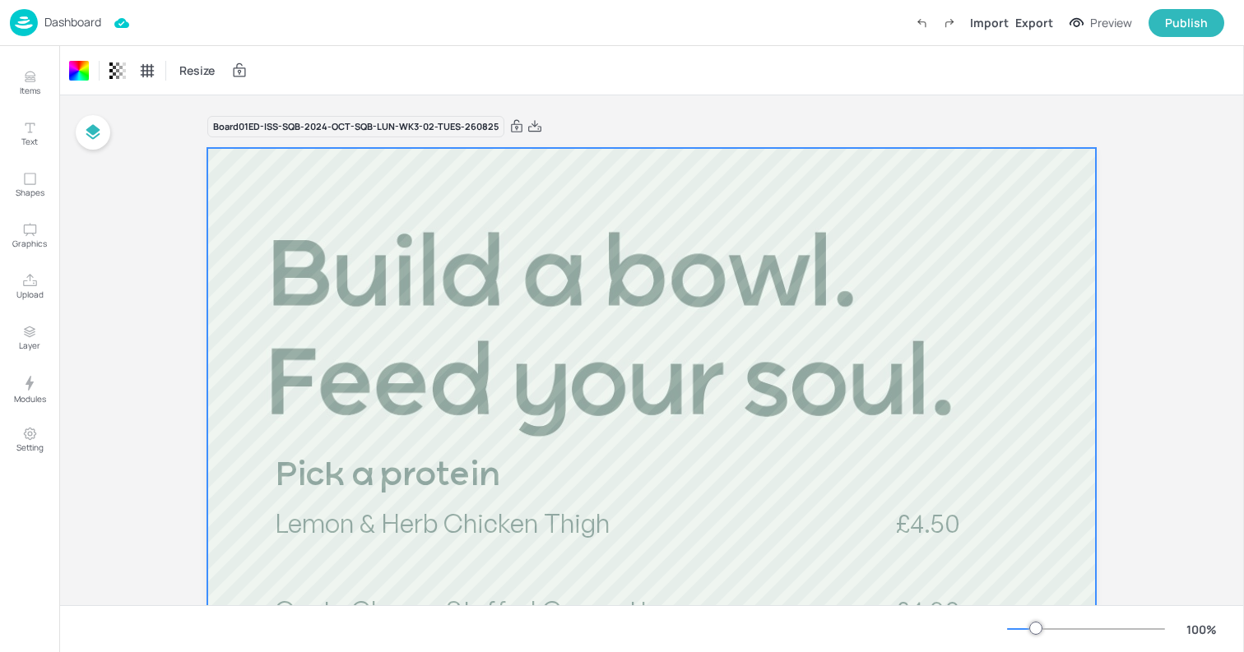
click at [63, 21] on p "Dashboard" at bounding box center [72, 22] width 57 height 12
